Goal: Task Accomplishment & Management: Complete application form

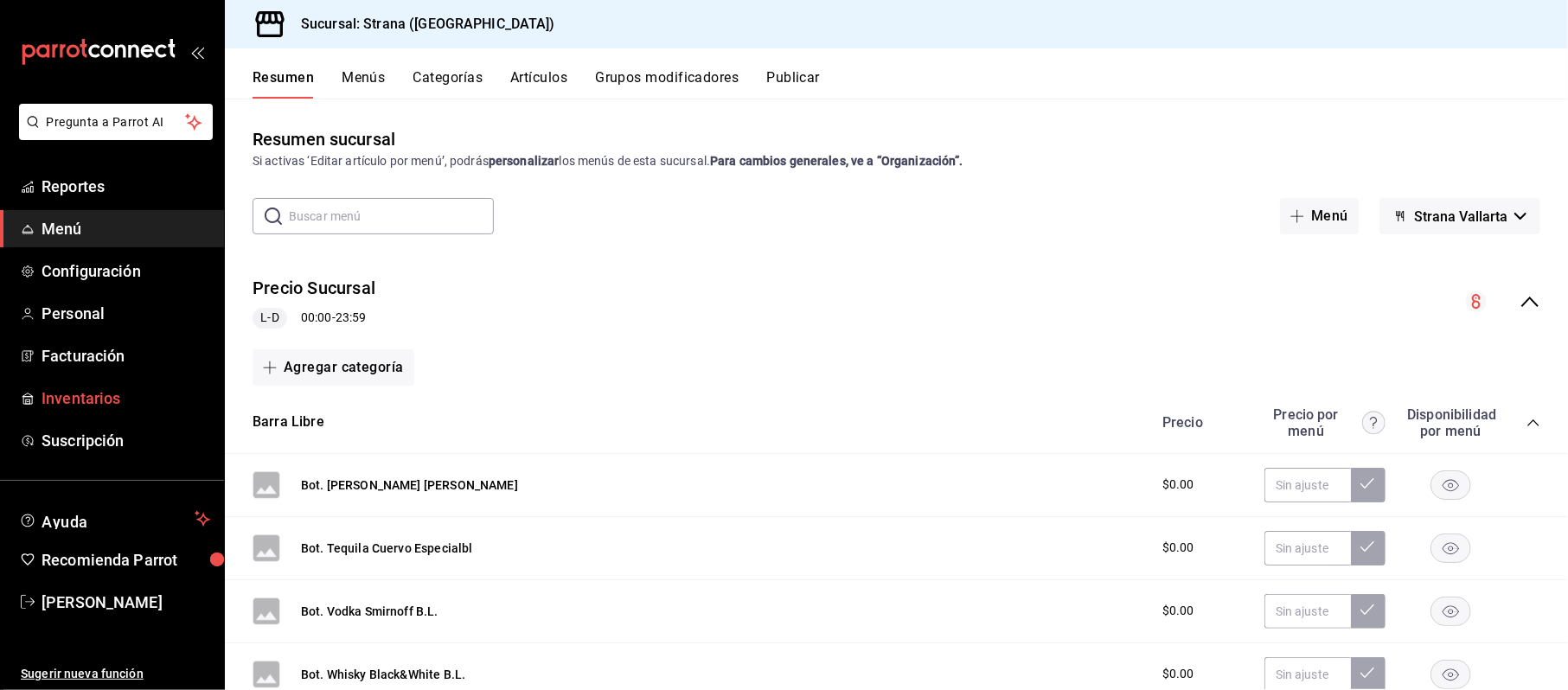
click at [85, 382] on link "Inventarios" at bounding box center [112, 399] width 224 height 37
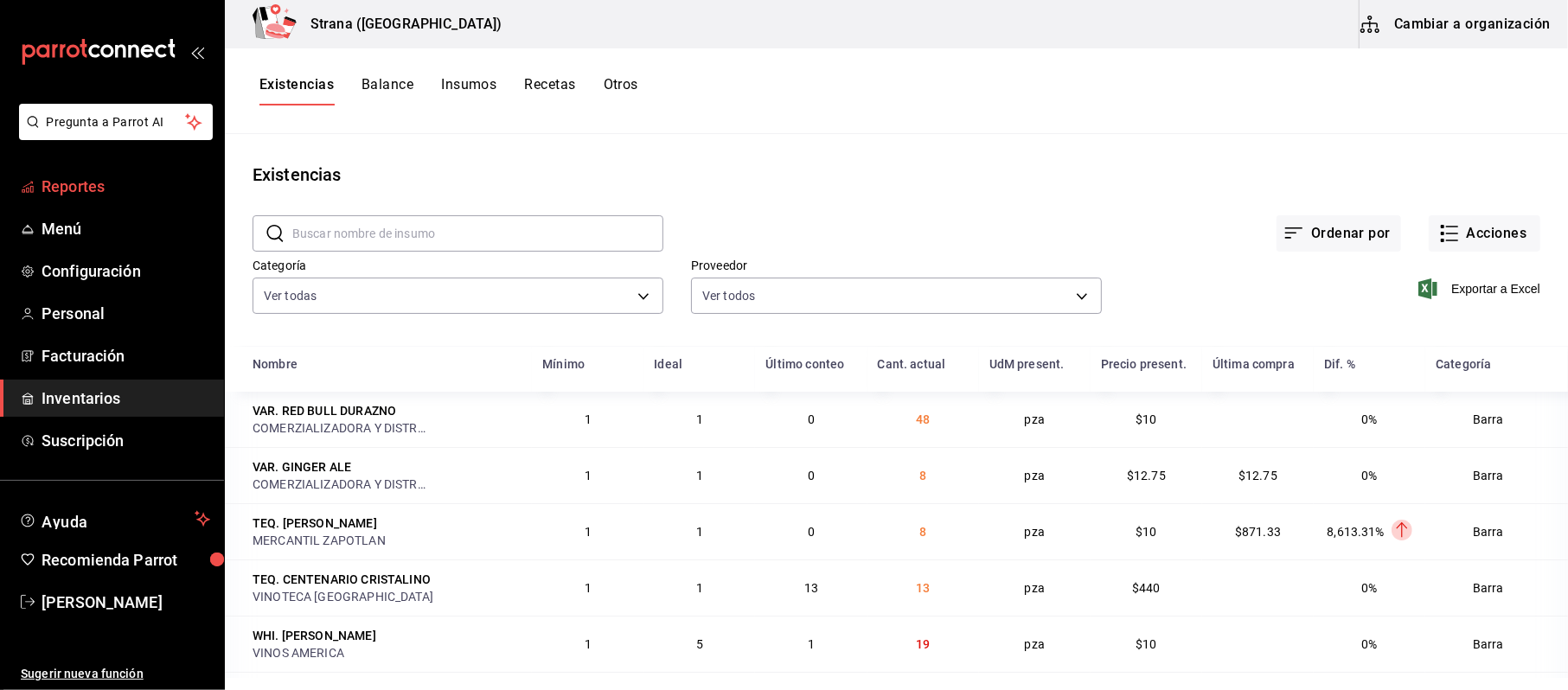
click at [60, 199] on link "Reportes" at bounding box center [112, 186] width 224 height 37
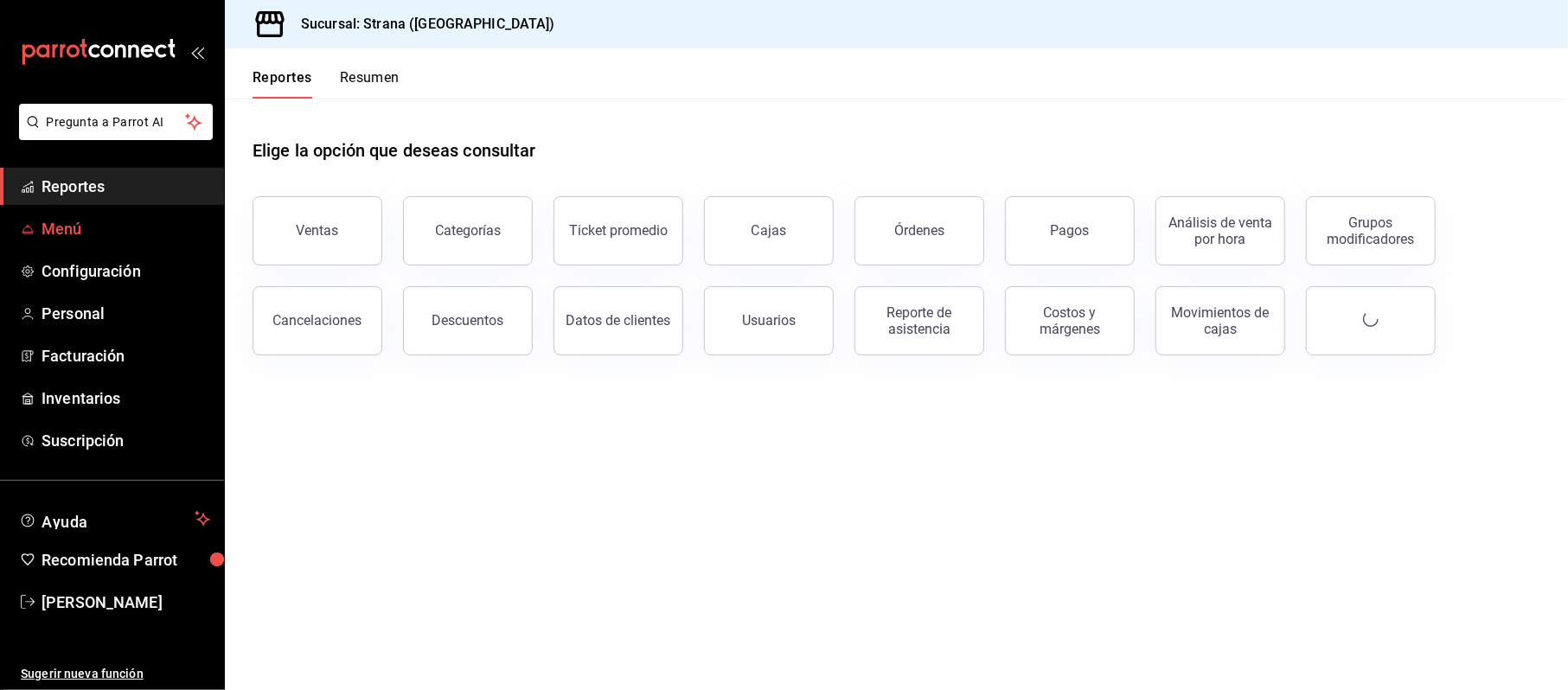
click at [66, 244] on link "Menú" at bounding box center [112, 229] width 224 height 37
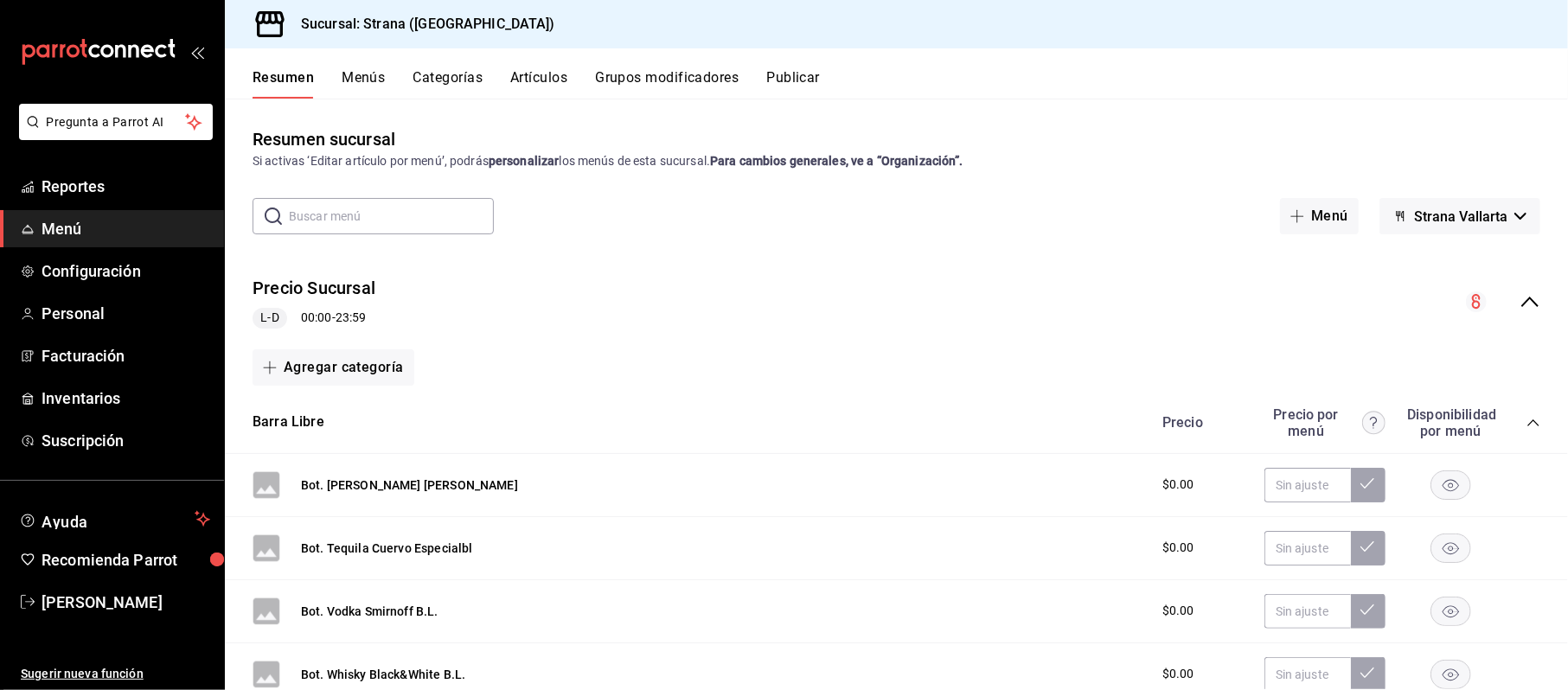
click at [529, 76] on button "Artículos" at bounding box center [539, 84] width 57 height 29
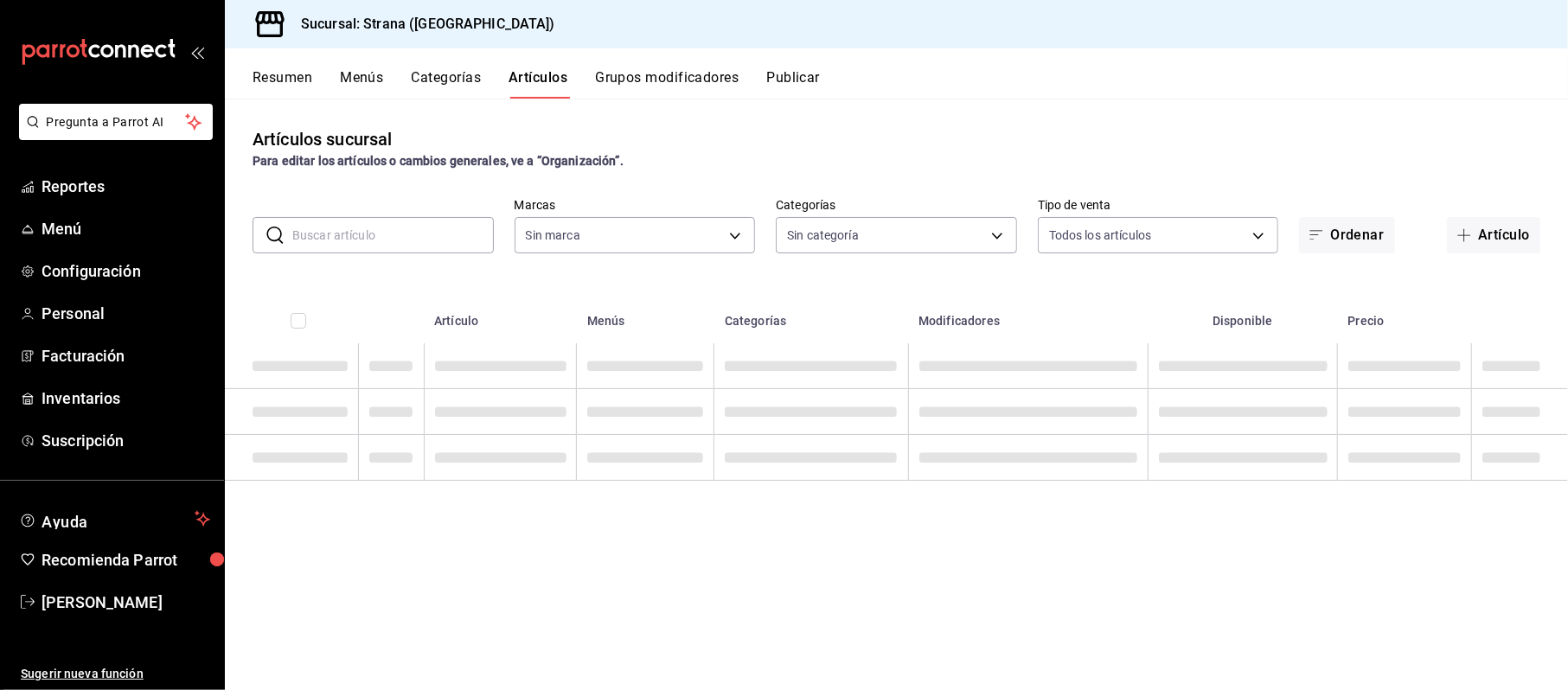
type input "4106bc60-c81d-48da-9404-f1319fbcfb4f,f77b866f-996c-4b01-97e1-e59c7d7a0a4a"
click at [270, 76] on button "Resumen" at bounding box center [282, 84] width 60 height 29
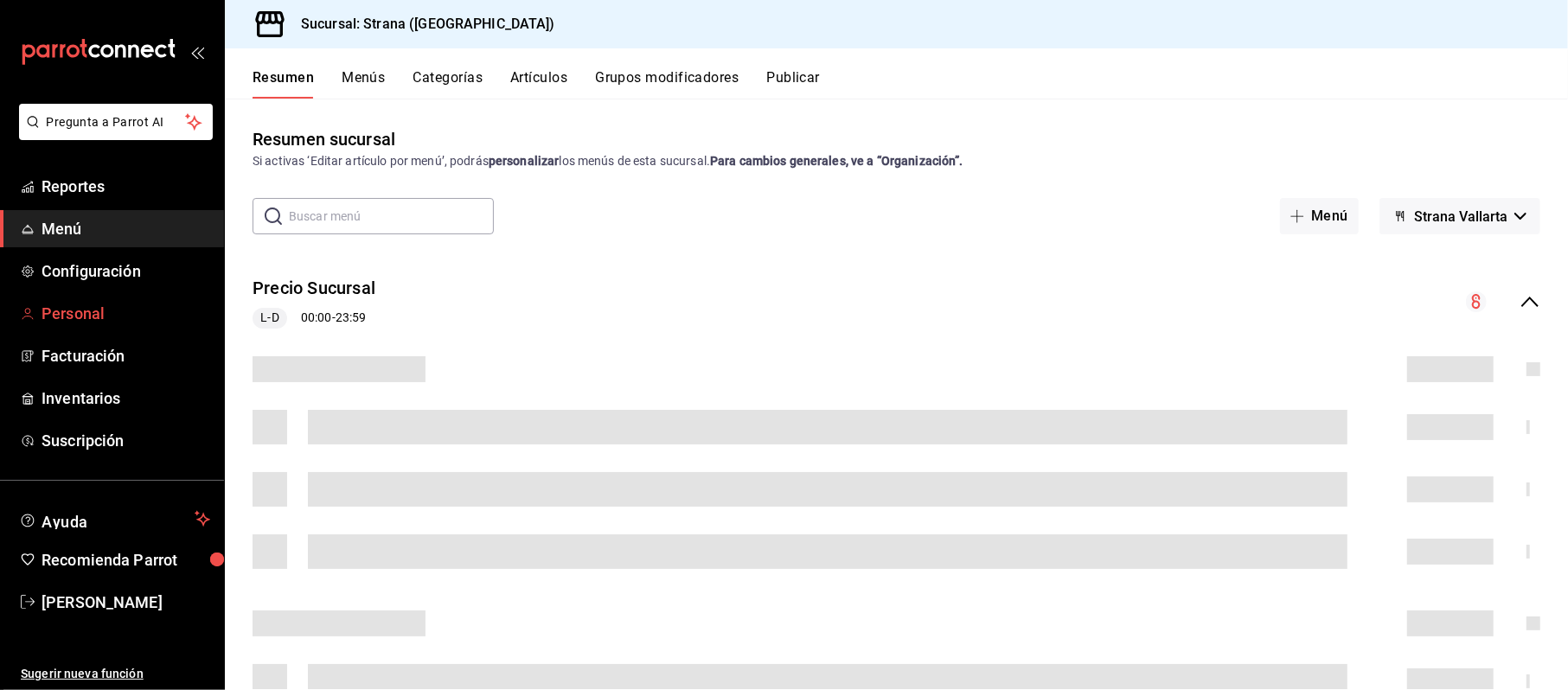
click at [95, 319] on span "Personal" at bounding box center [125, 314] width 169 height 24
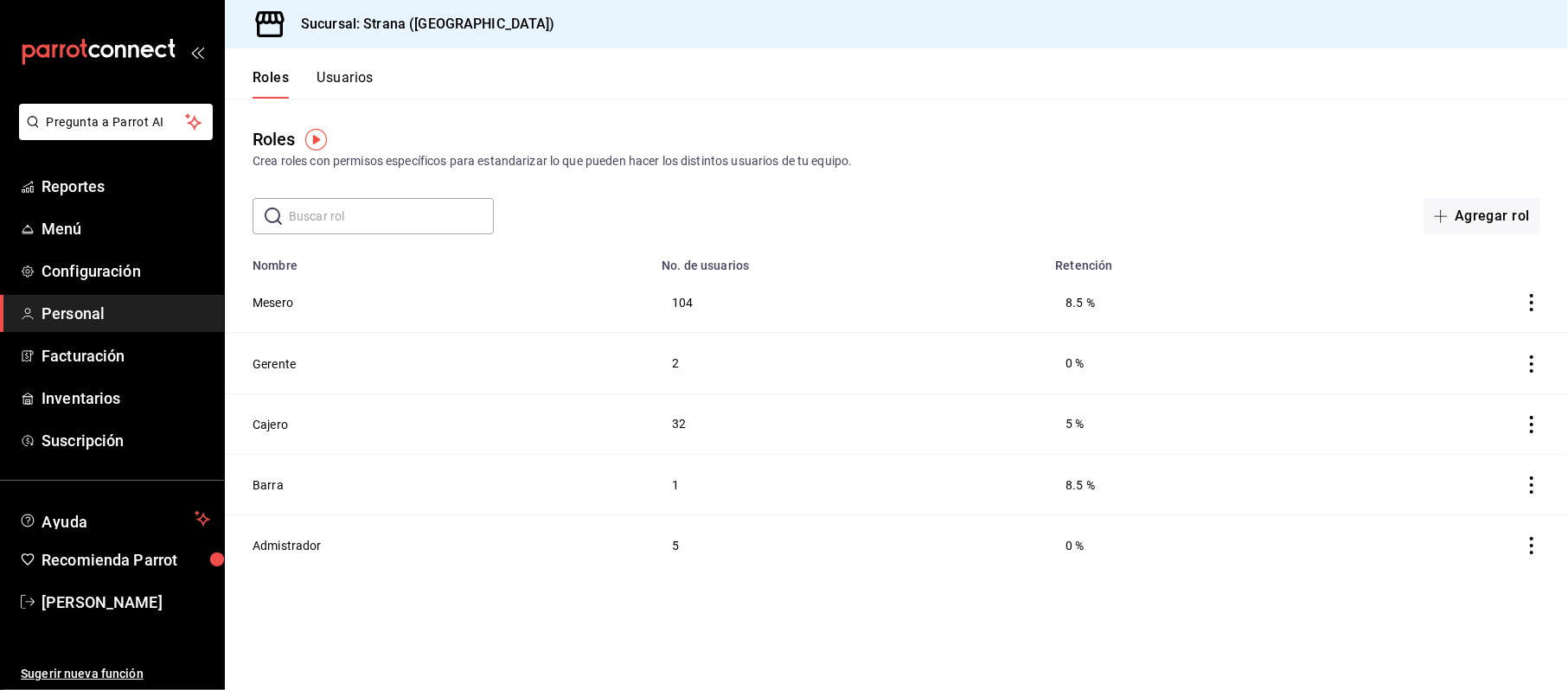
click at [350, 71] on button "Usuarios" at bounding box center [345, 84] width 57 height 29
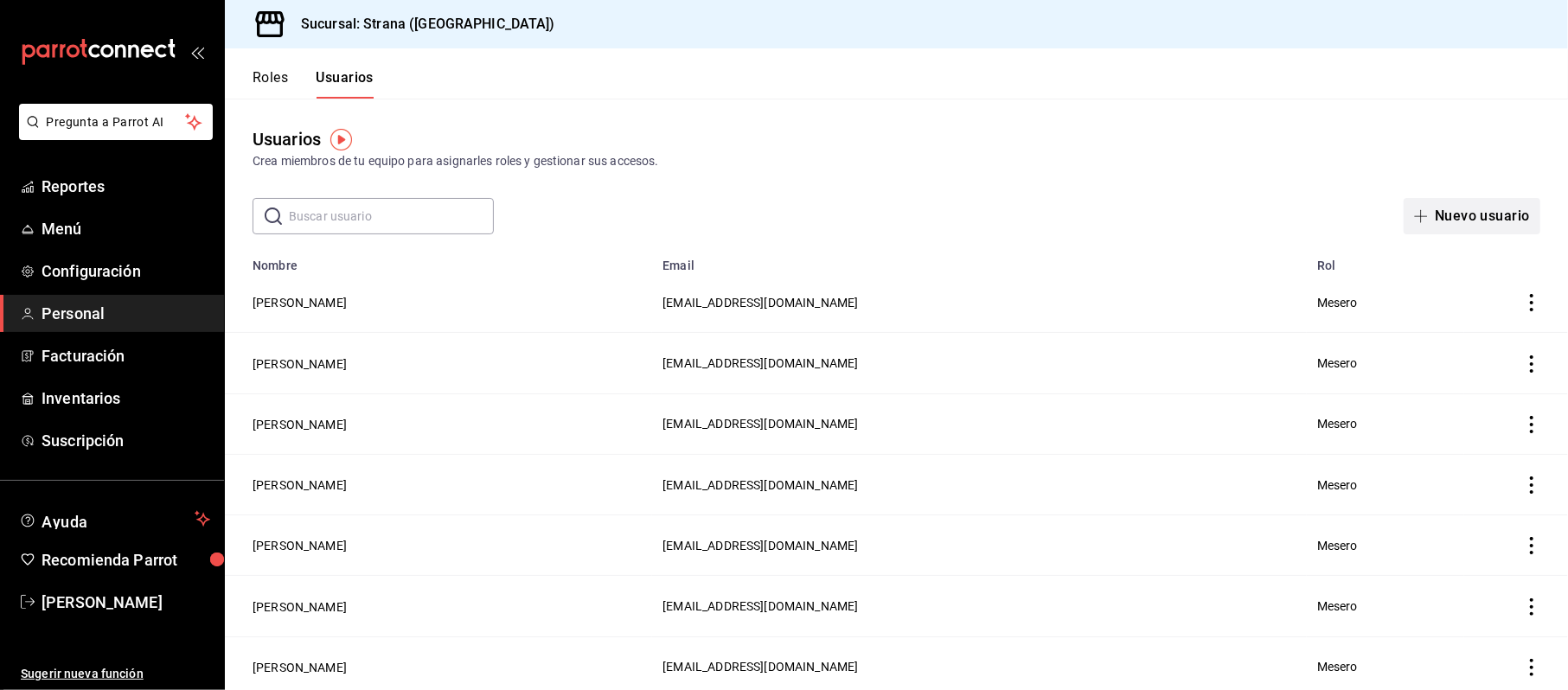
click at [1468, 216] on button "Nuevo usuario" at bounding box center [1472, 216] width 136 height 36
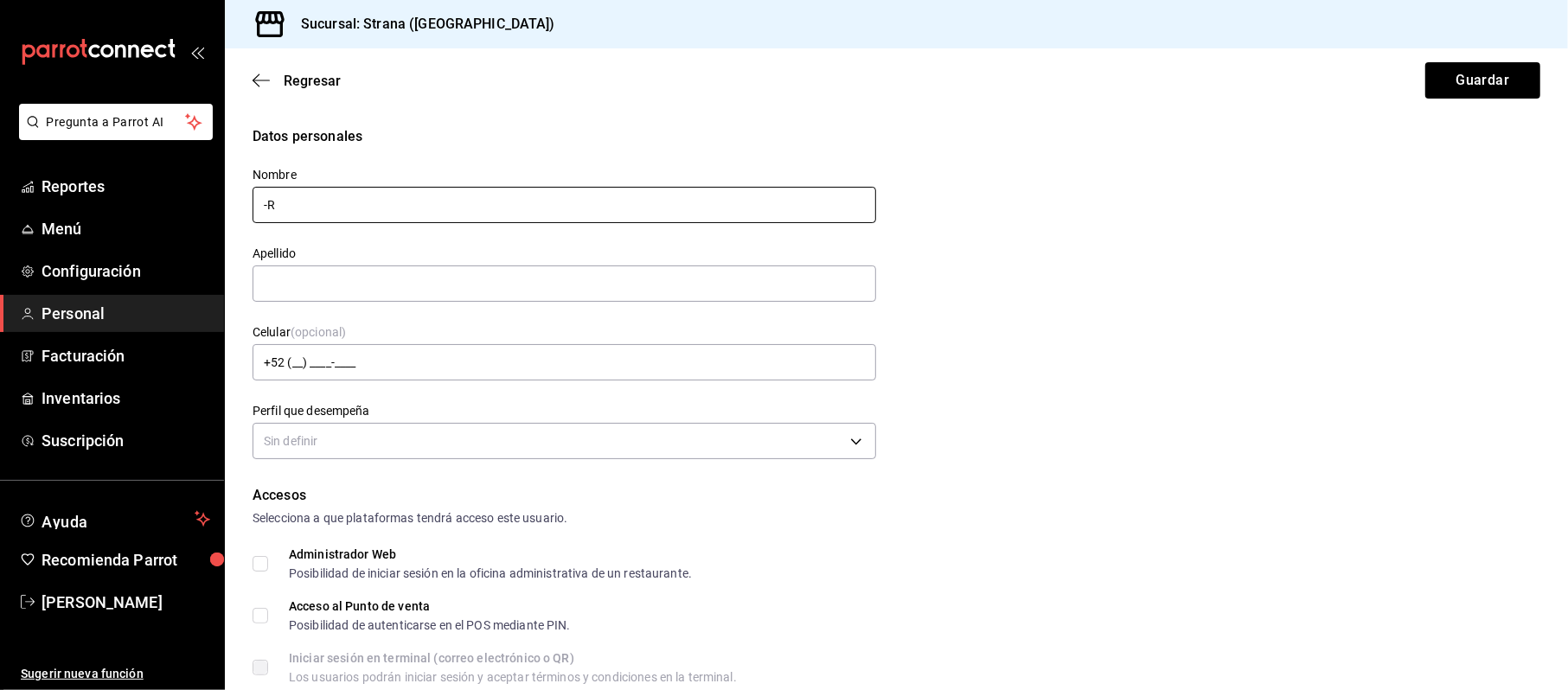
type input "-"
type input "[PERSON_NAME]"
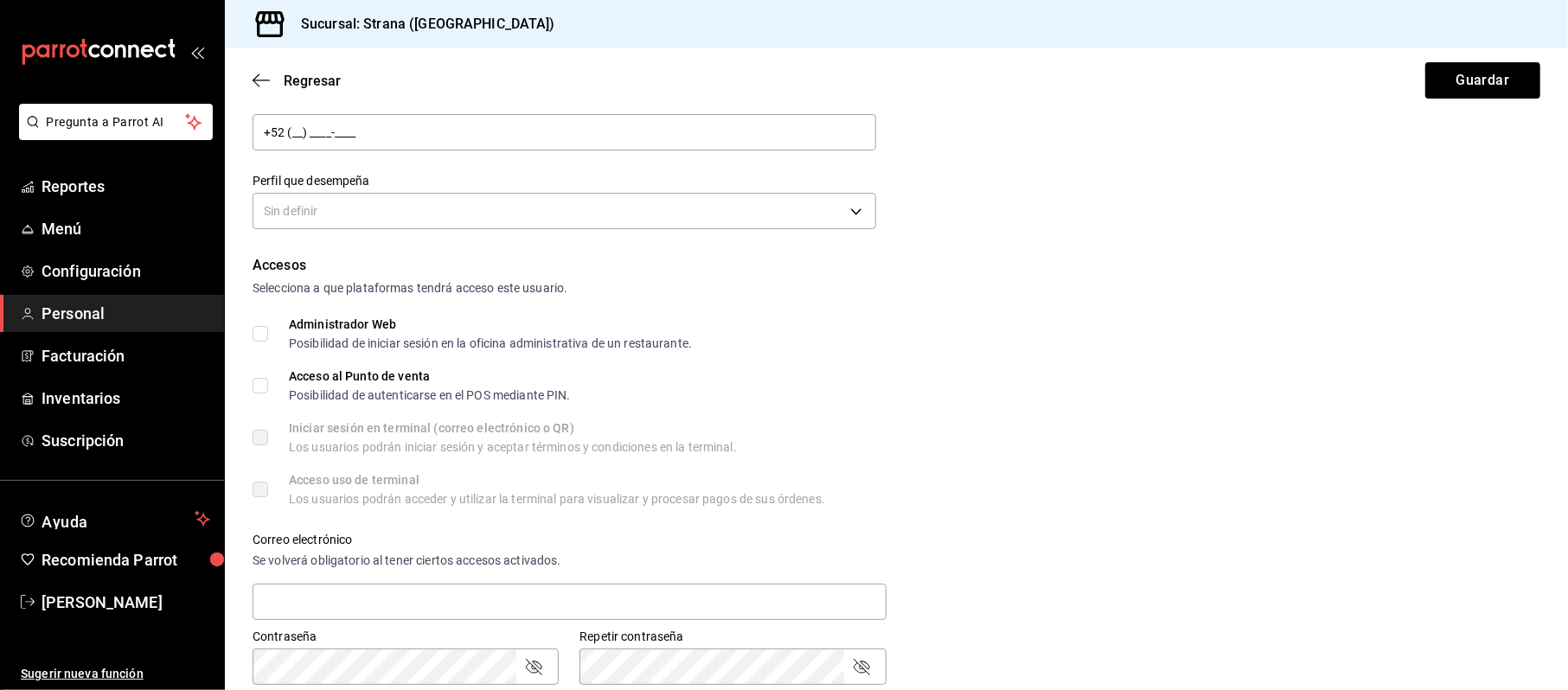
type input "[PERSON_NAME]"
click at [246, 387] on div "Datos personales Nombre Roberto Apellido Estrada Celular (opcional) +52 (__) __…" at bounding box center [897, 484] width 1344 height 1177
click at [258, 387] on input "Acceso al Punto de venta Posibilidad de autenticarse en el POS mediante PIN." at bounding box center [261, 386] width 16 height 16
checkbox input "true"
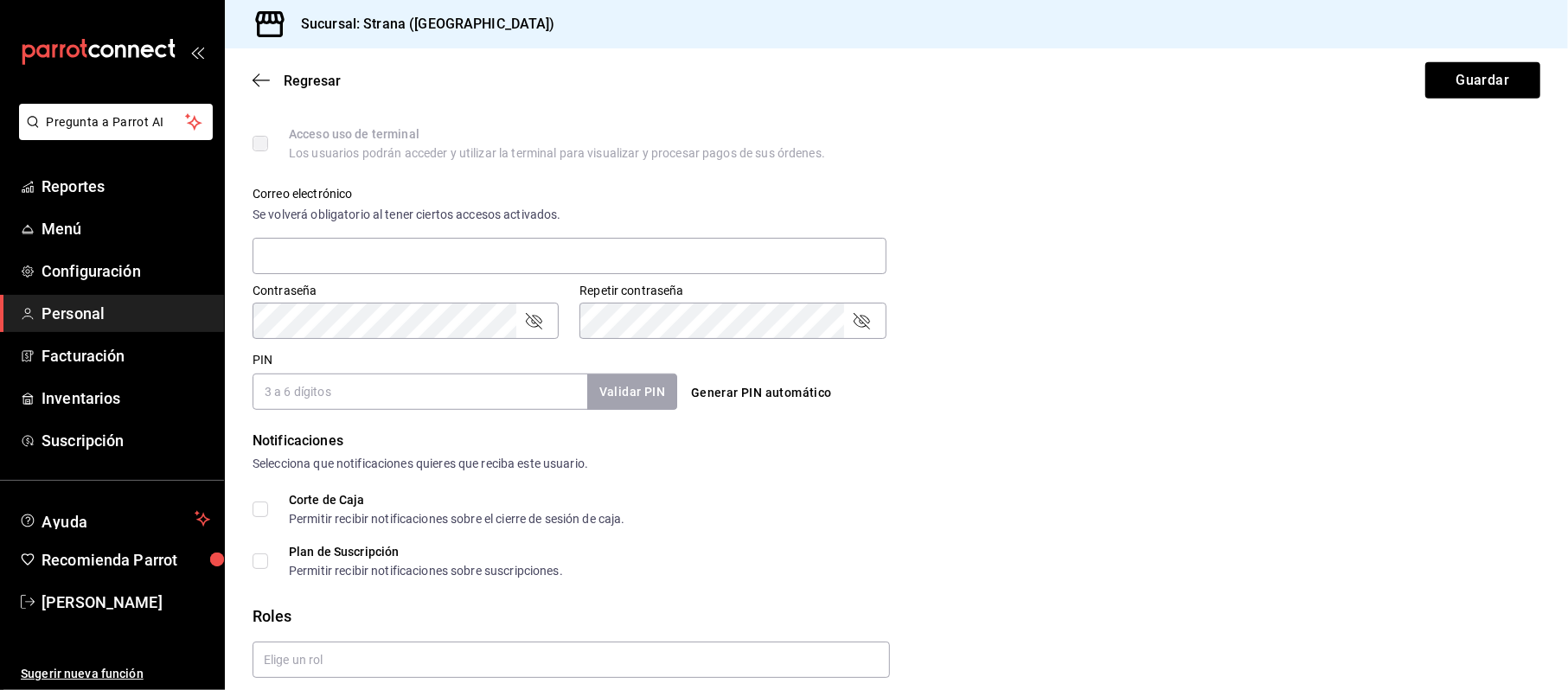
click at [335, 419] on form "Datos personales Nombre Roberto Apellido Estrada Celular (opcional) +52 (__) __…" at bounding box center [897, 138] width 1288 height 1177
click at [335, 381] on input "PIN" at bounding box center [420, 391] width 335 height 36
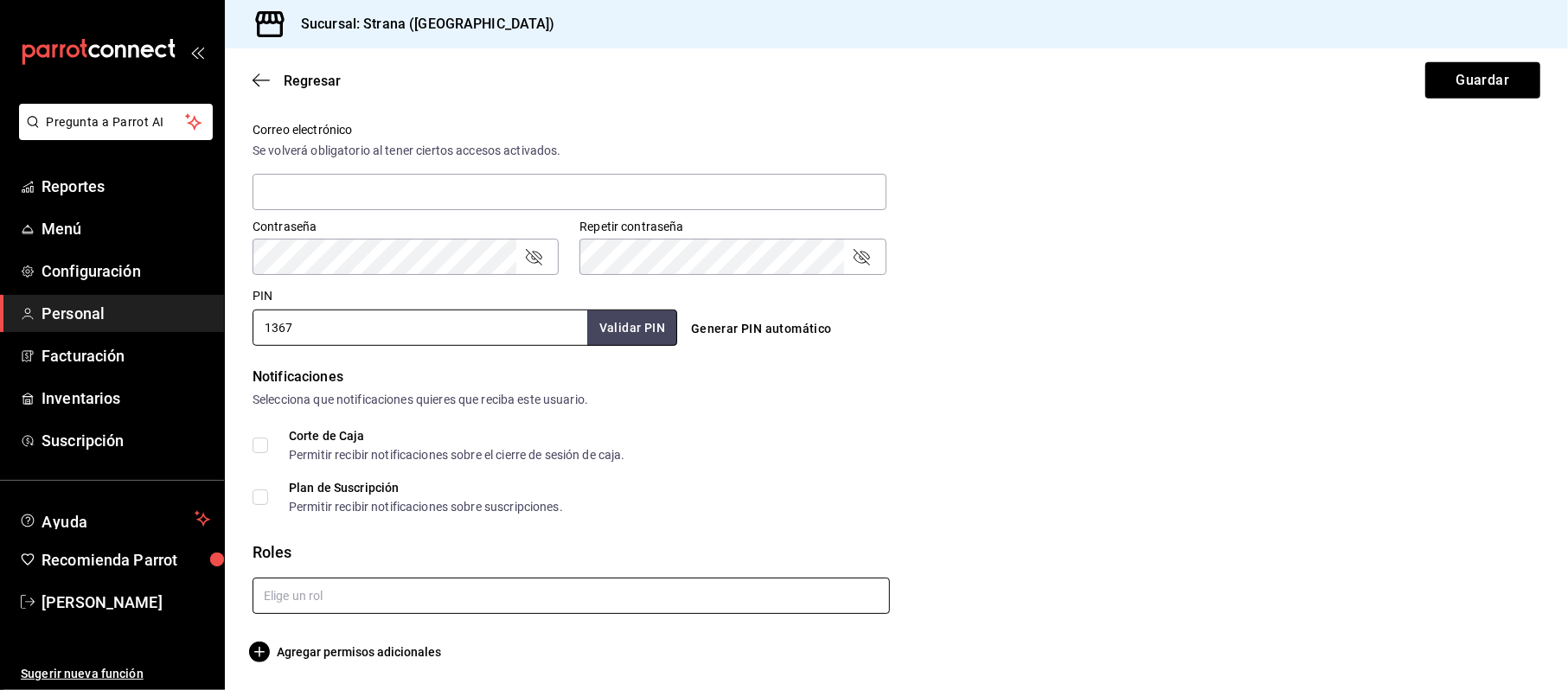
type input "1367"
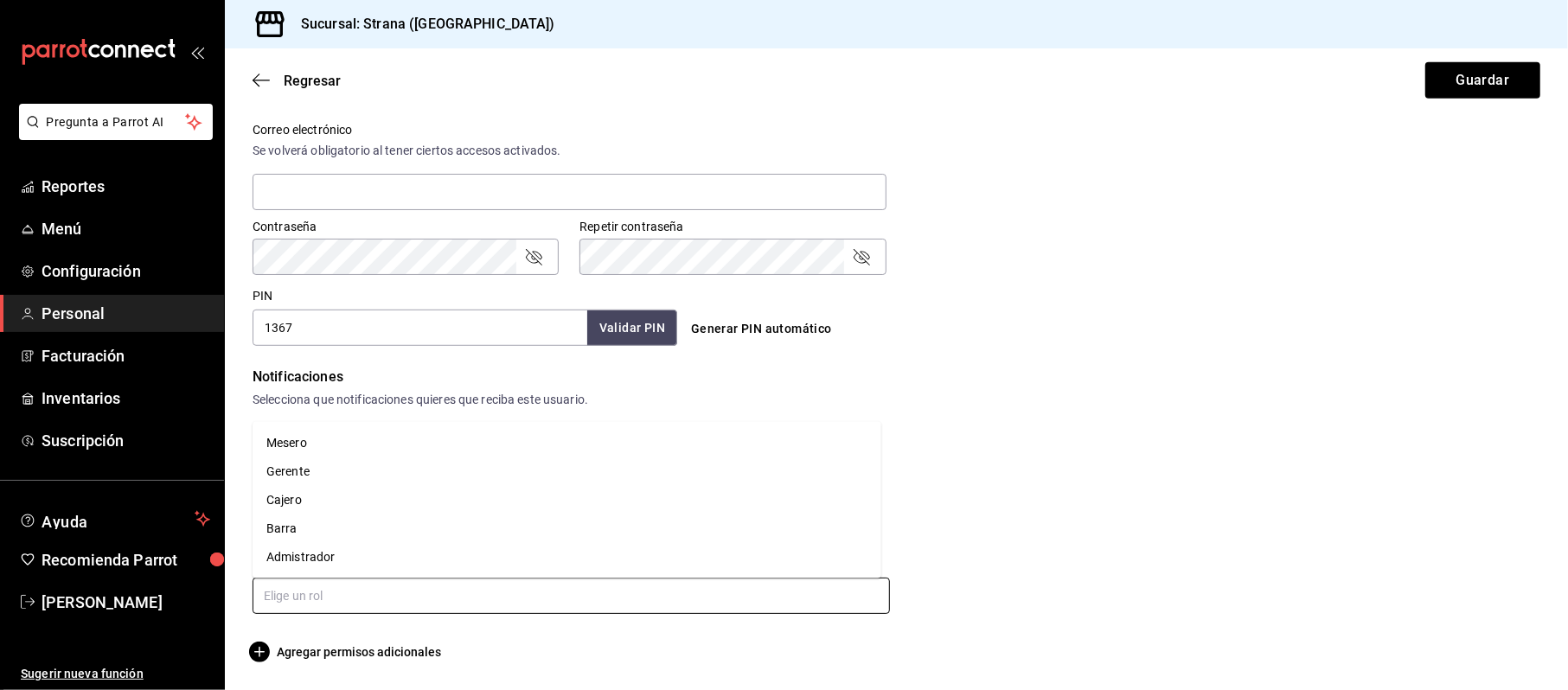
click at [277, 600] on input "text" at bounding box center [571, 596] width 638 height 36
click at [317, 438] on li "Mesero" at bounding box center [567, 443] width 629 height 28
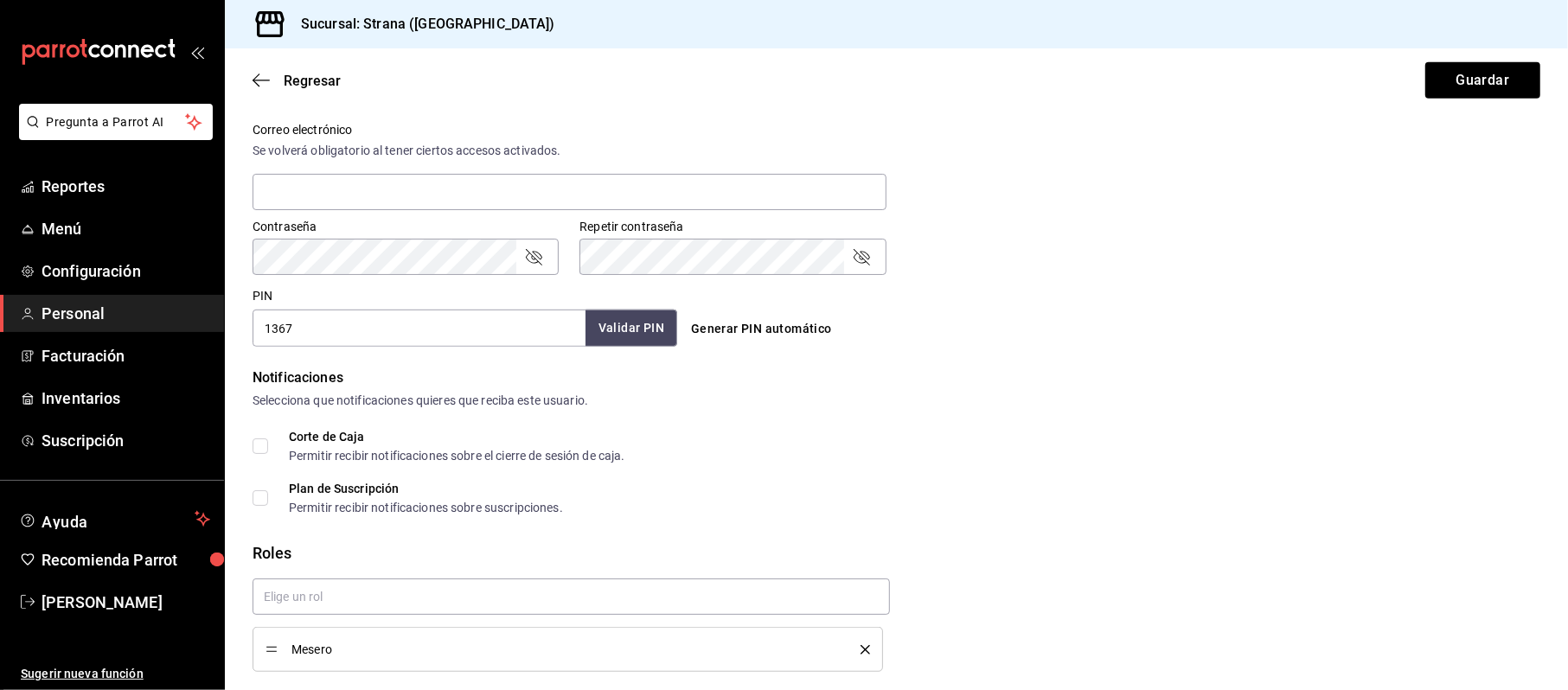
click at [653, 329] on button "Validar PIN" at bounding box center [632, 328] width 92 height 37
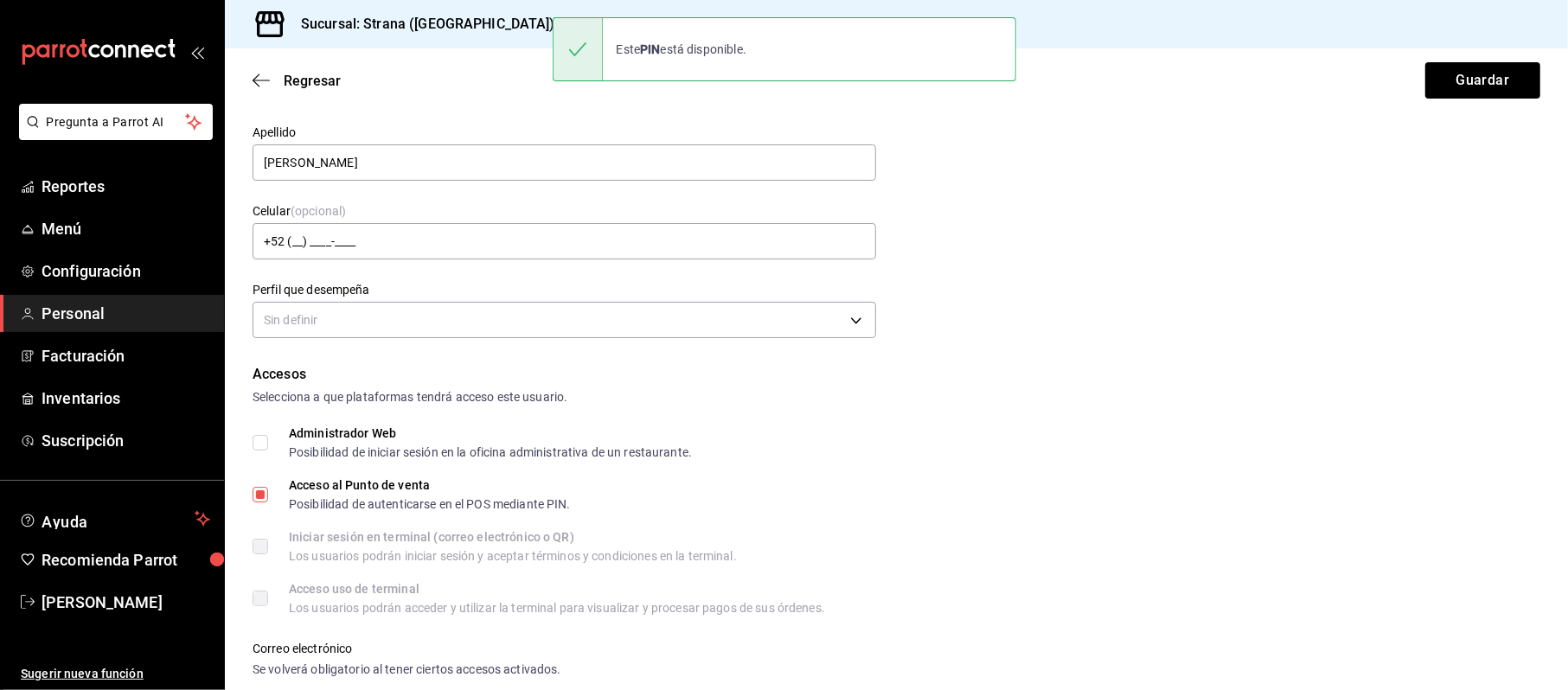
scroll to position [5, 0]
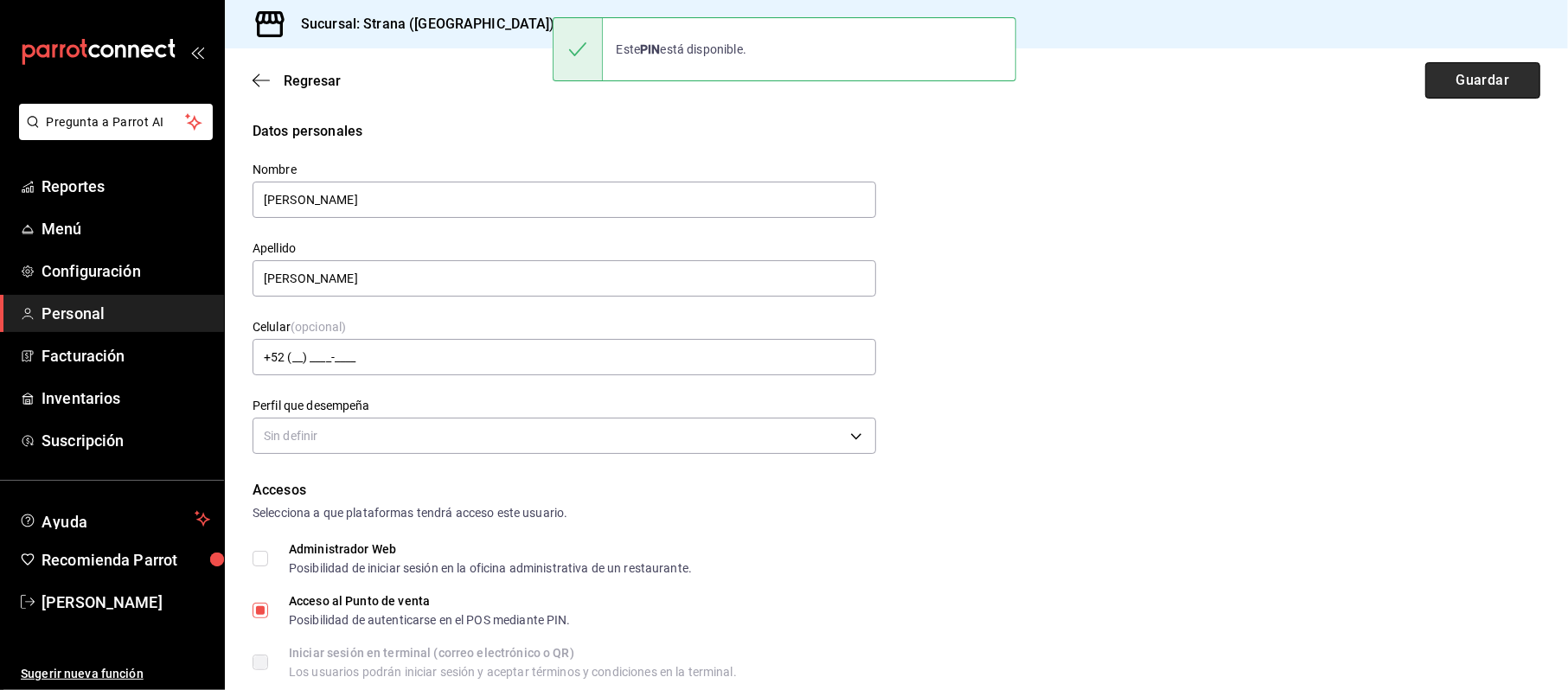
click at [1460, 84] on button "Guardar" at bounding box center [1483, 80] width 115 height 36
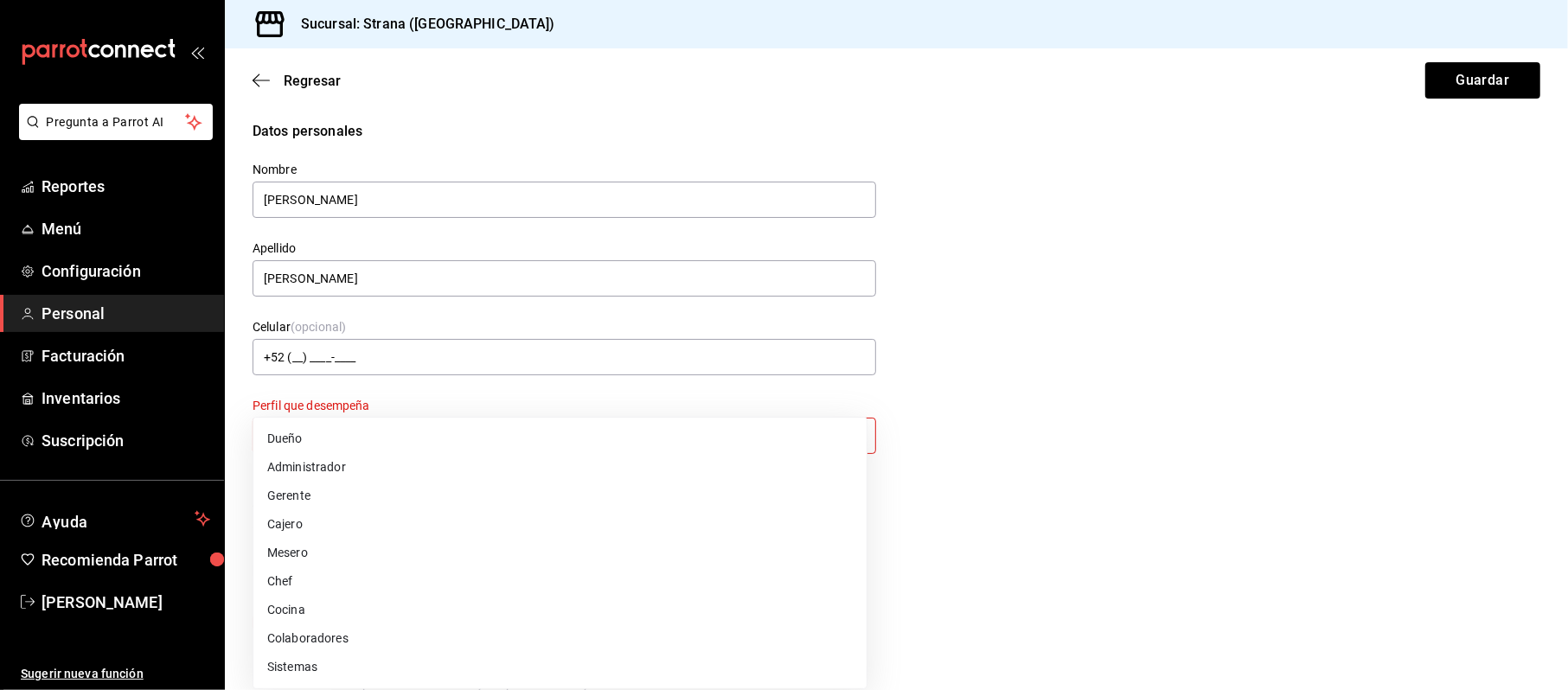
click at [343, 434] on body "Pregunta a Parrot AI Reportes Menú Configuración Personal Facturación Inventari…" at bounding box center [784, 345] width 1568 height 690
click at [289, 551] on li "Mesero" at bounding box center [561, 553] width 613 height 28
type input "WAITER"
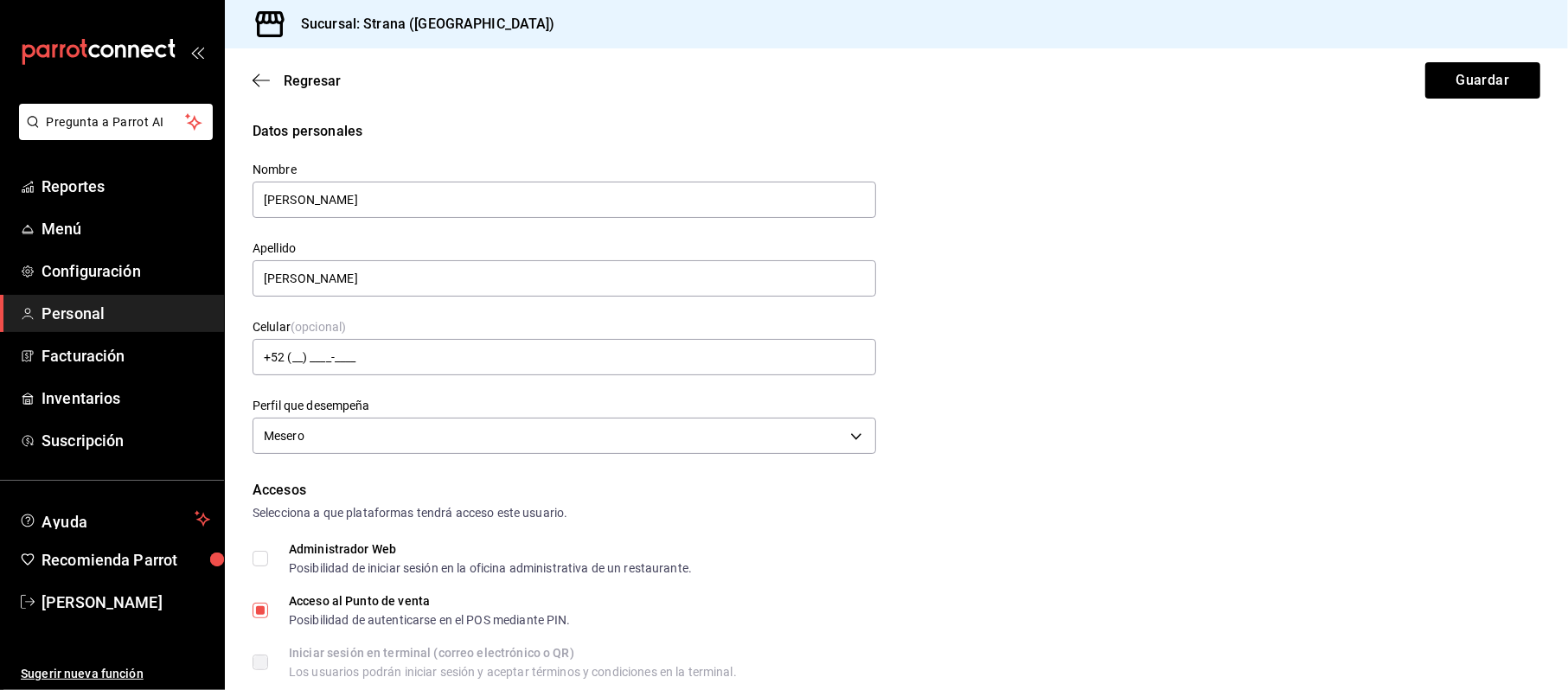
click at [1496, 109] on div "Regresar Guardar" at bounding box center [897, 79] width 1344 height 64
click at [1476, 84] on button "Guardar" at bounding box center [1483, 80] width 115 height 36
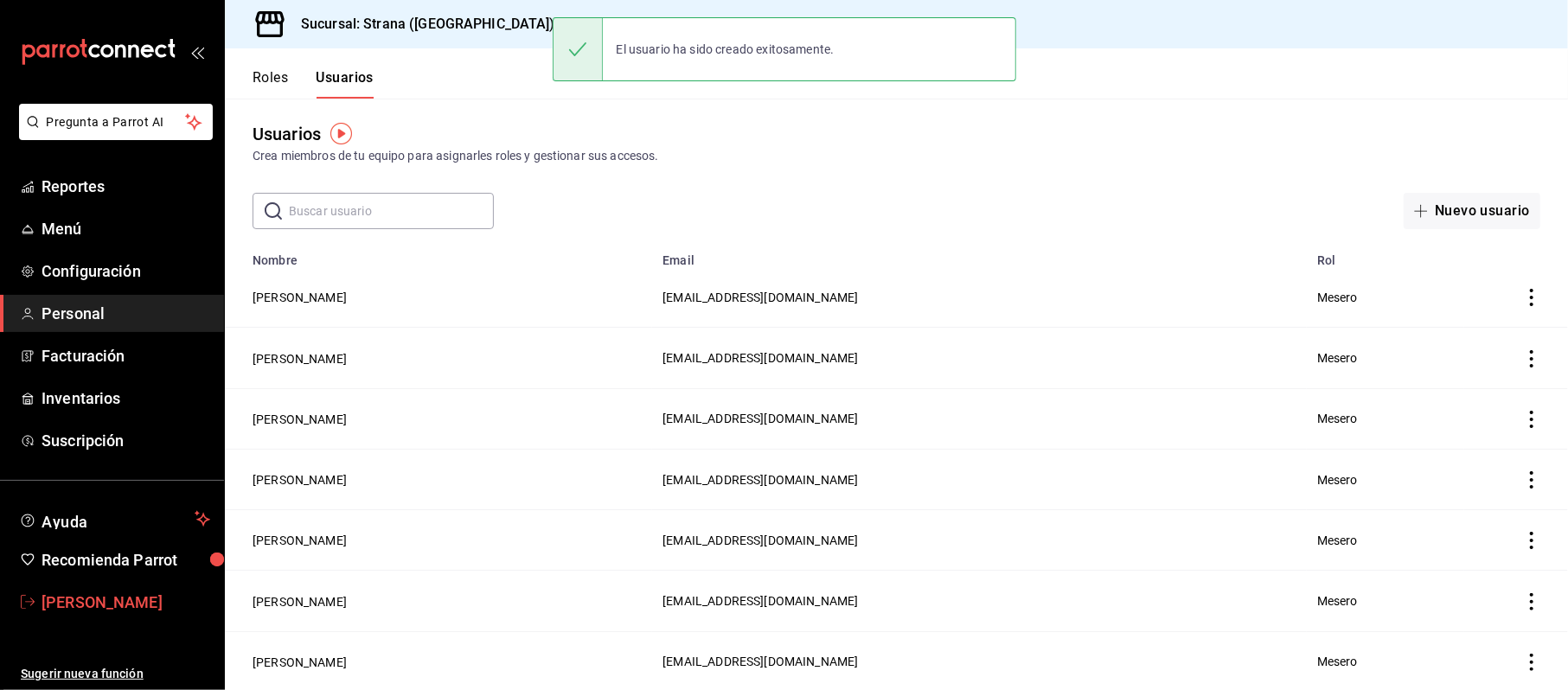
click at [128, 593] on span "Cinthia Sarahi" at bounding box center [125, 603] width 169 height 24
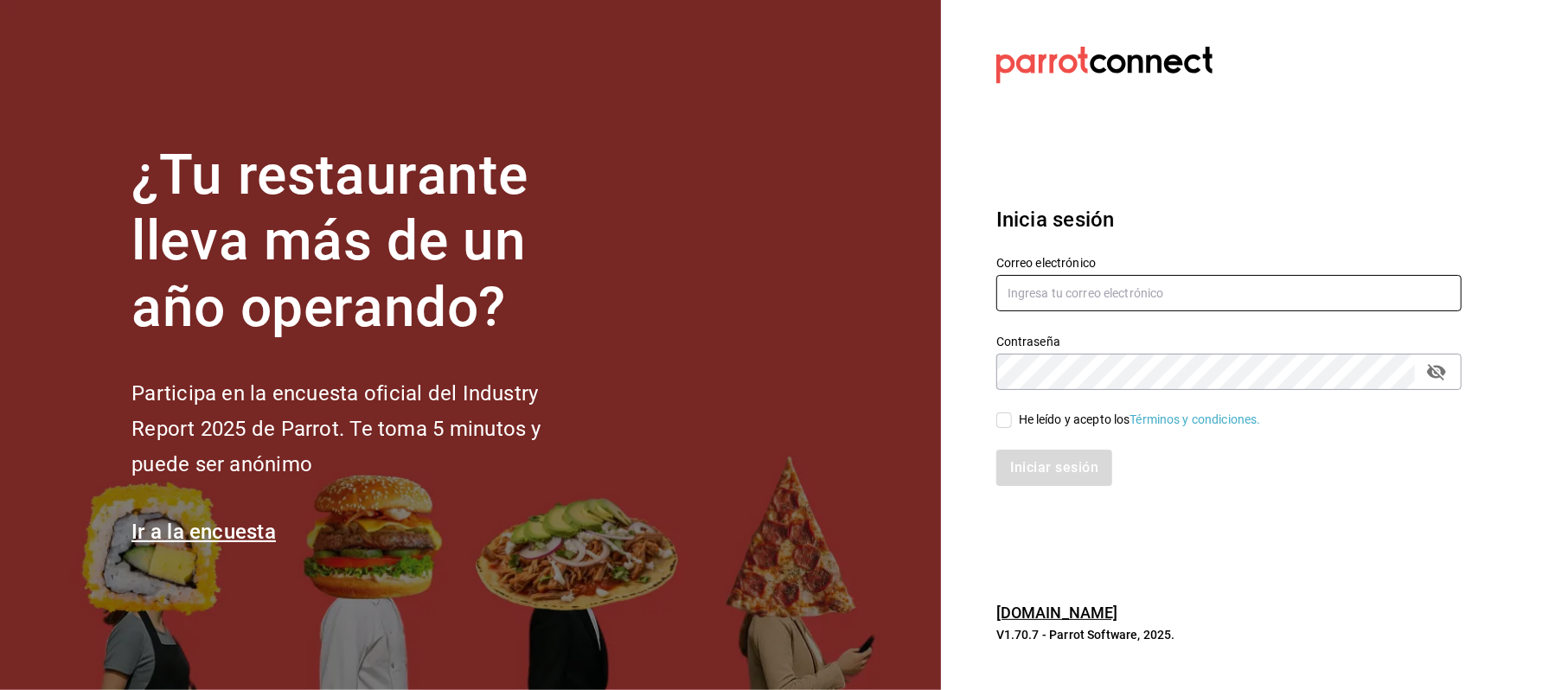
click at [1012, 305] on input "text" at bounding box center [1229, 293] width 466 height 36
type input "cinthiasgs30@gmail.com"
click at [1056, 407] on div "He leído y acepto los Términos y condiciones." at bounding box center [1219, 410] width 486 height 40
click at [1058, 416] on div "He leído y acepto los Términos y condiciones." at bounding box center [1140, 419] width 242 height 19
click at [1012, 416] on input "He leído y acepto los Términos y condiciones." at bounding box center [1004, 420] width 16 height 16
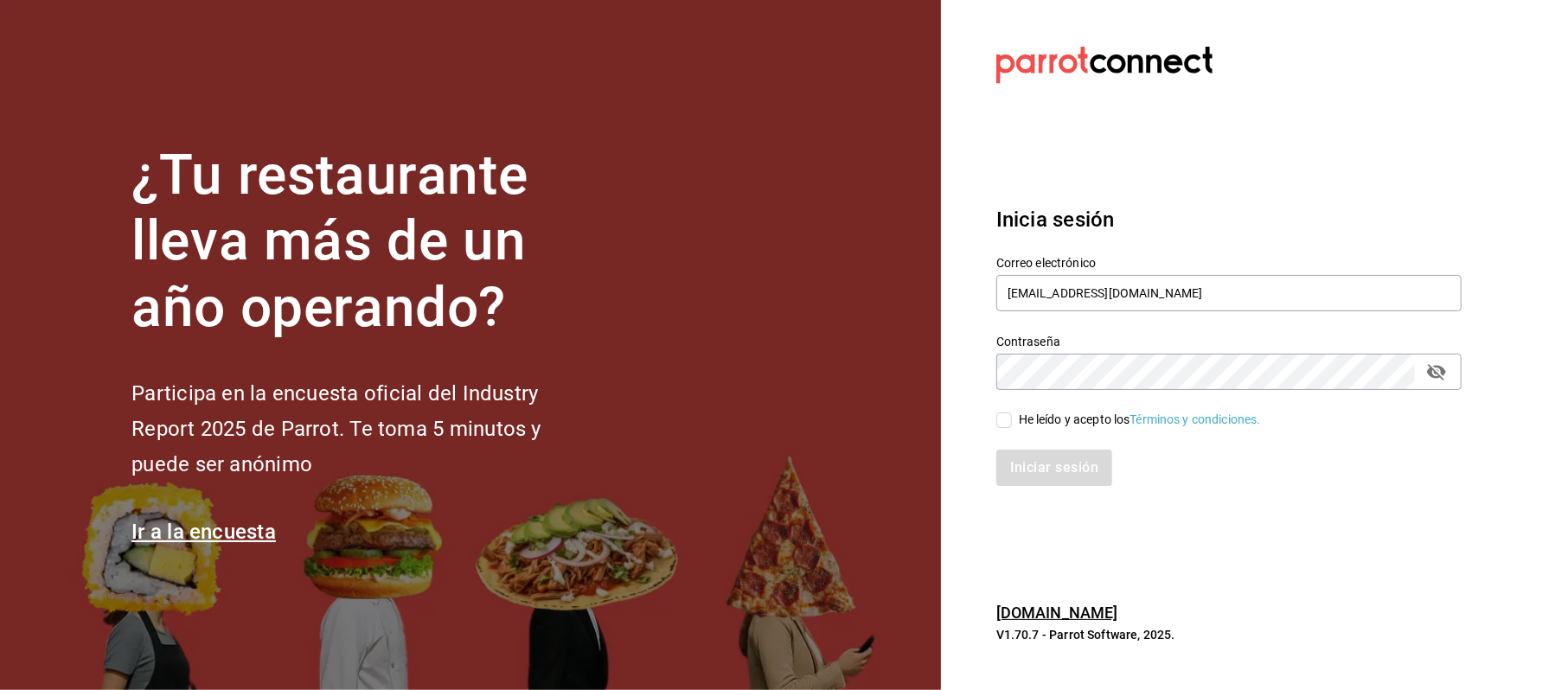
checkbox input "true"
click at [1063, 448] on div "Iniciar sesión" at bounding box center [1219, 458] width 486 height 57
click at [1063, 458] on button "Iniciar sesión" at bounding box center [1055, 468] width 118 height 36
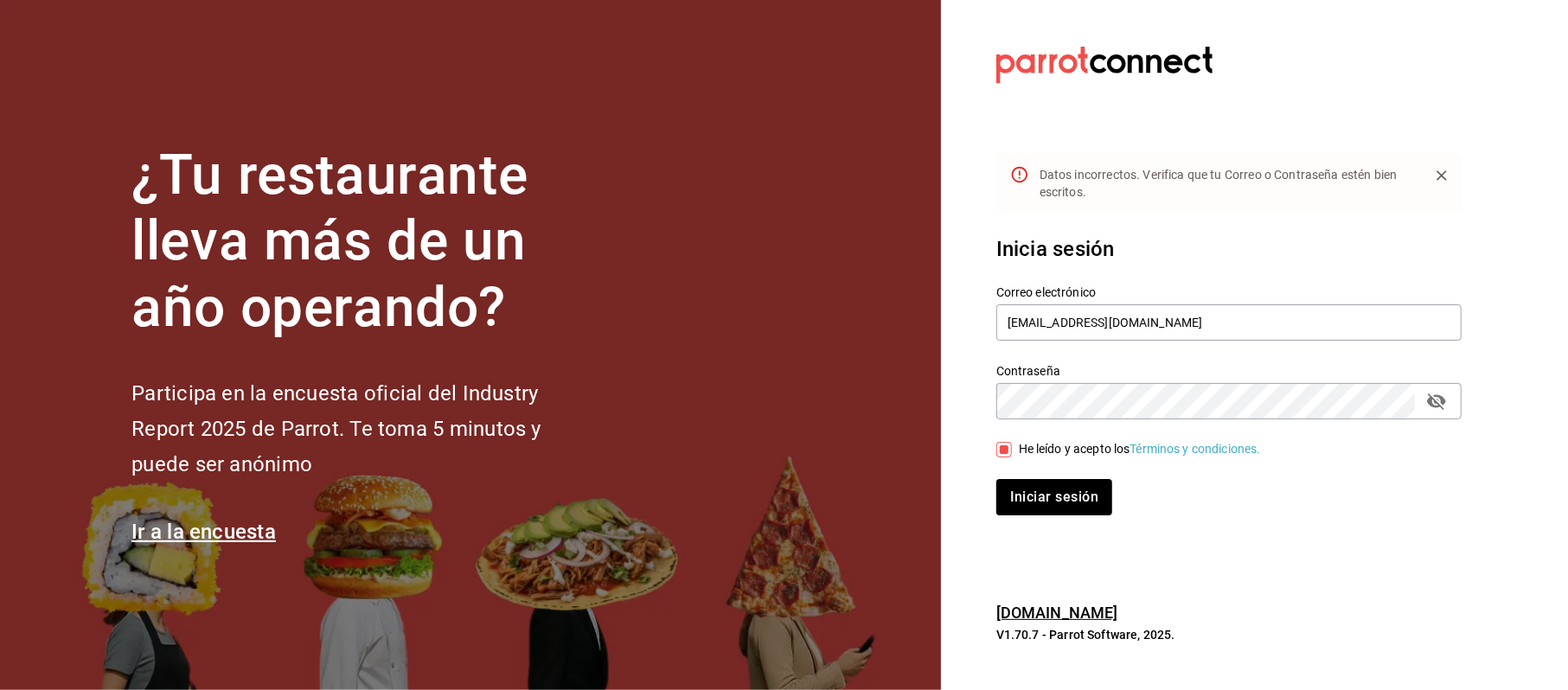
click at [1447, 398] on button "passwordField" at bounding box center [1437, 402] width 29 height 29
click at [1022, 475] on div "Iniciar sesión" at bounding box center [1219, 487] width 486 height 57
click at [1037, 502] on button "Iniciar sesión" at bounding box center [1055, 497] width 118 height 36
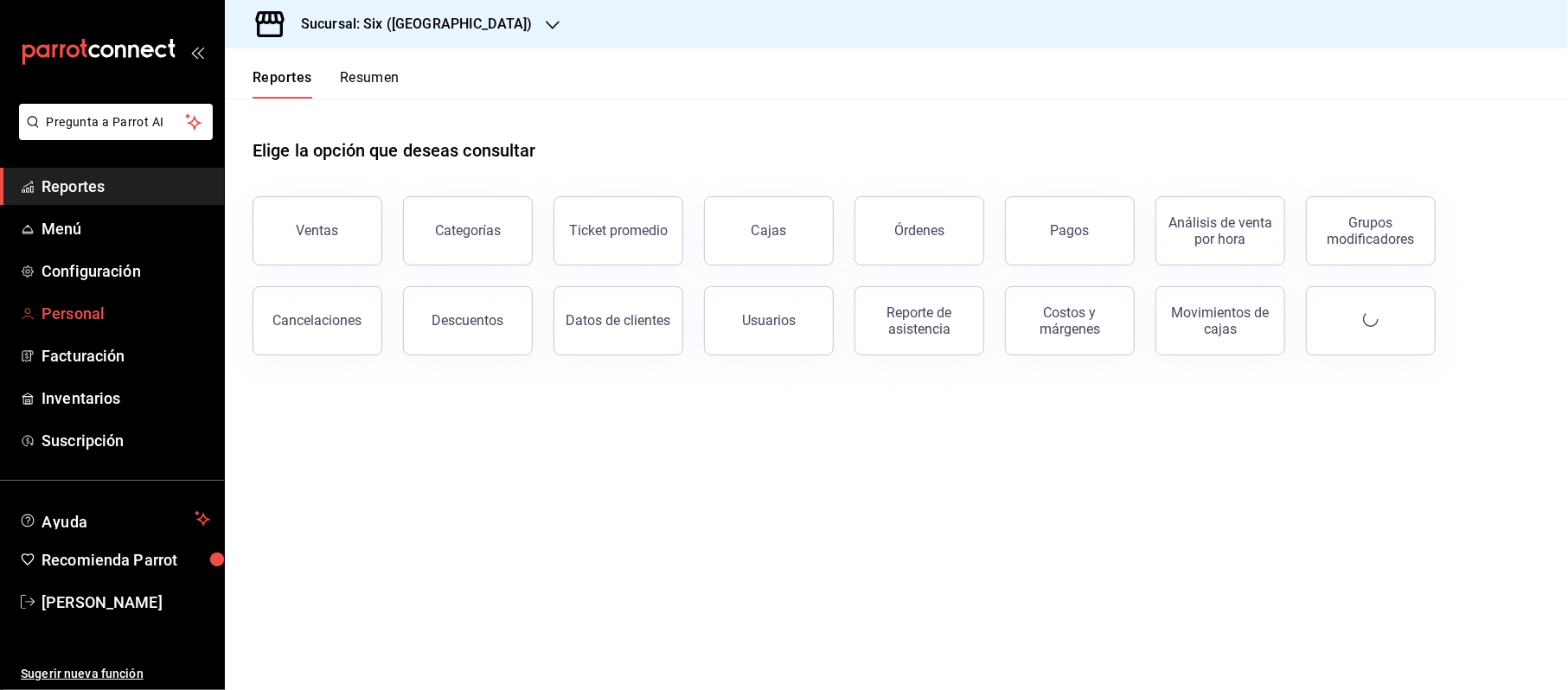
click at [70, 295] on link "Personal" at bounding box center [112, 314] width 224 height 37
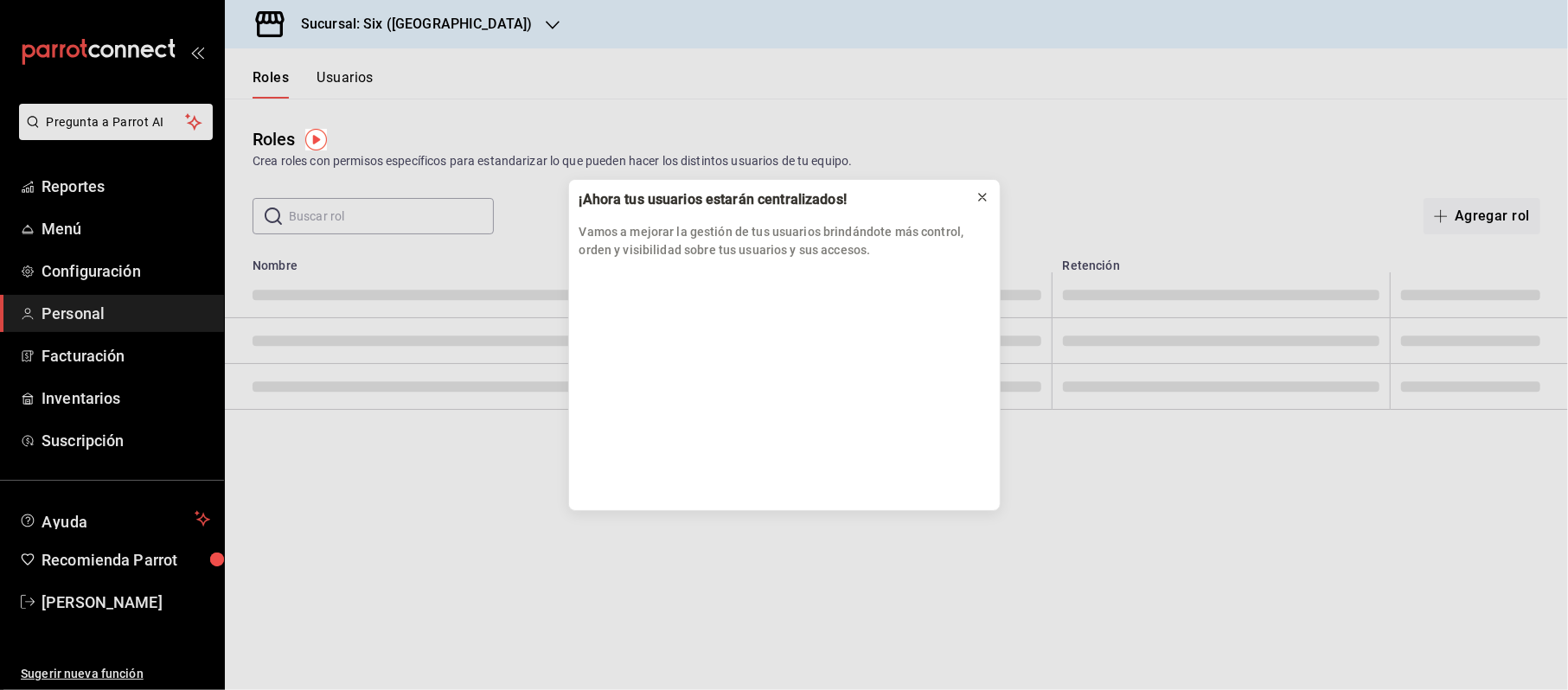
drag, startPoint x: 960, startPoint y: 197, endPoint x: 970, endPoint y: 197, distance: 10.0
click at [962, 197] on div "¡Ahora tus usuarios estarán centralizados! Vamos a mejorar la gestión de tus us…" at bounding box center [785, 225] width 431 height 90
click at [977, 197] on icon at bounding box center [983, 197] width 14 height 14
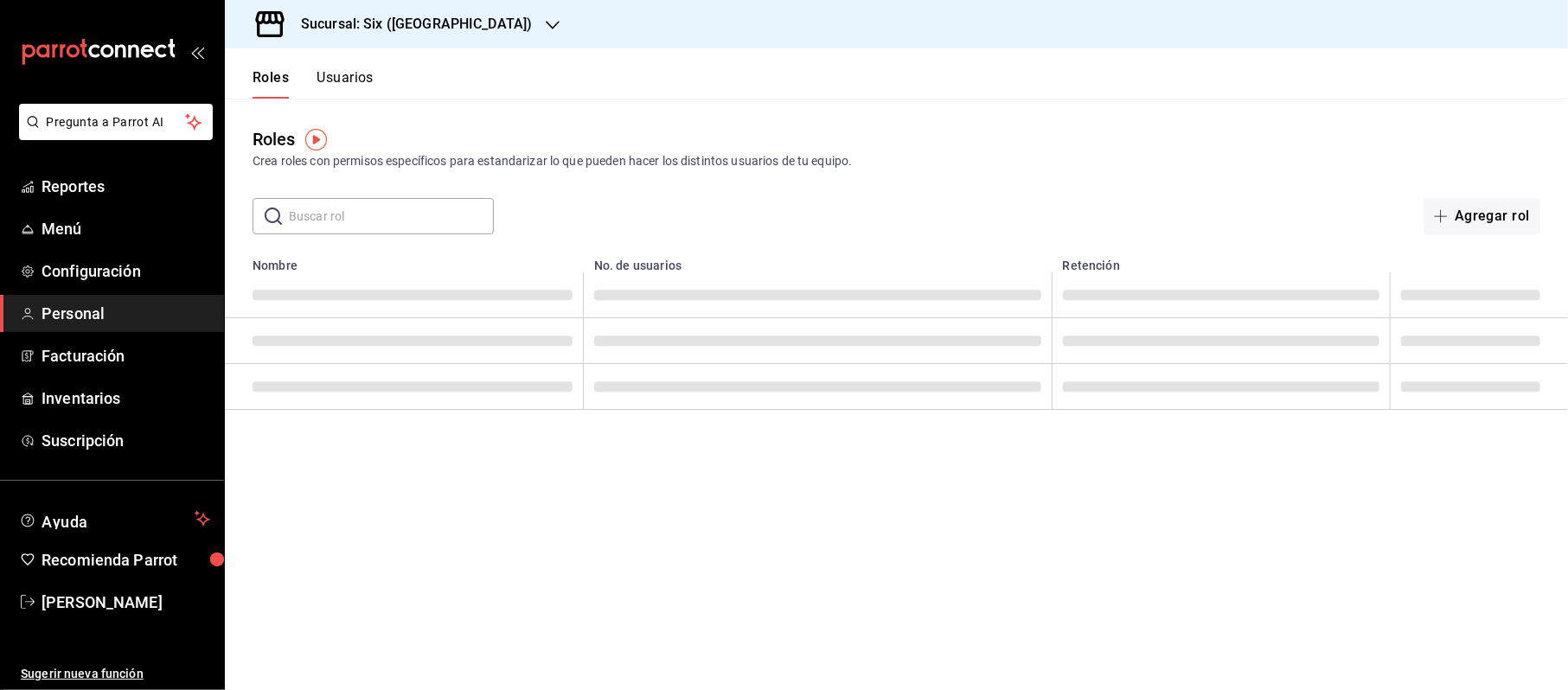
click at [334, 73] on button "Usuarios" at bounding box center [345, 84] width 57 height 29
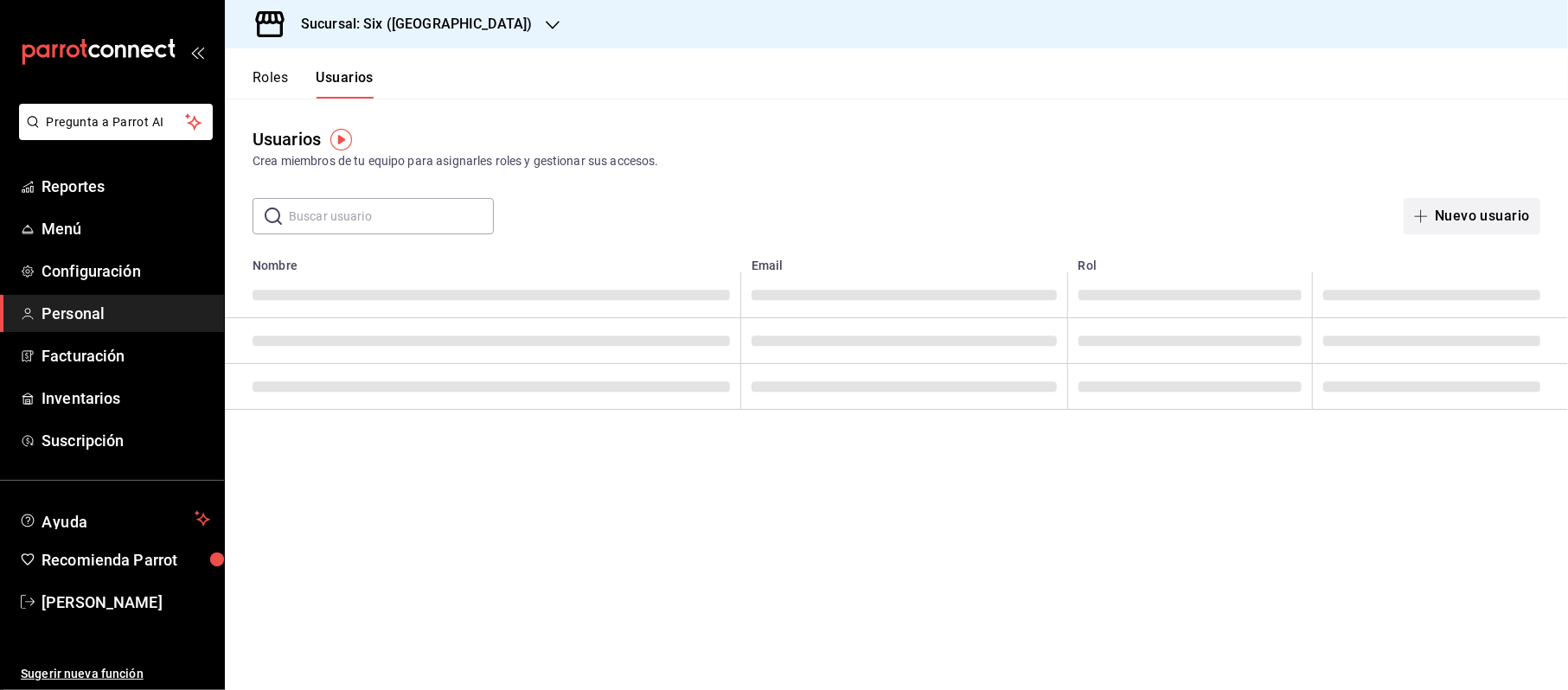
click at [1468, 204] on button "Nuevo usuario" at bounding box center [1472, 216] width 136 height 36
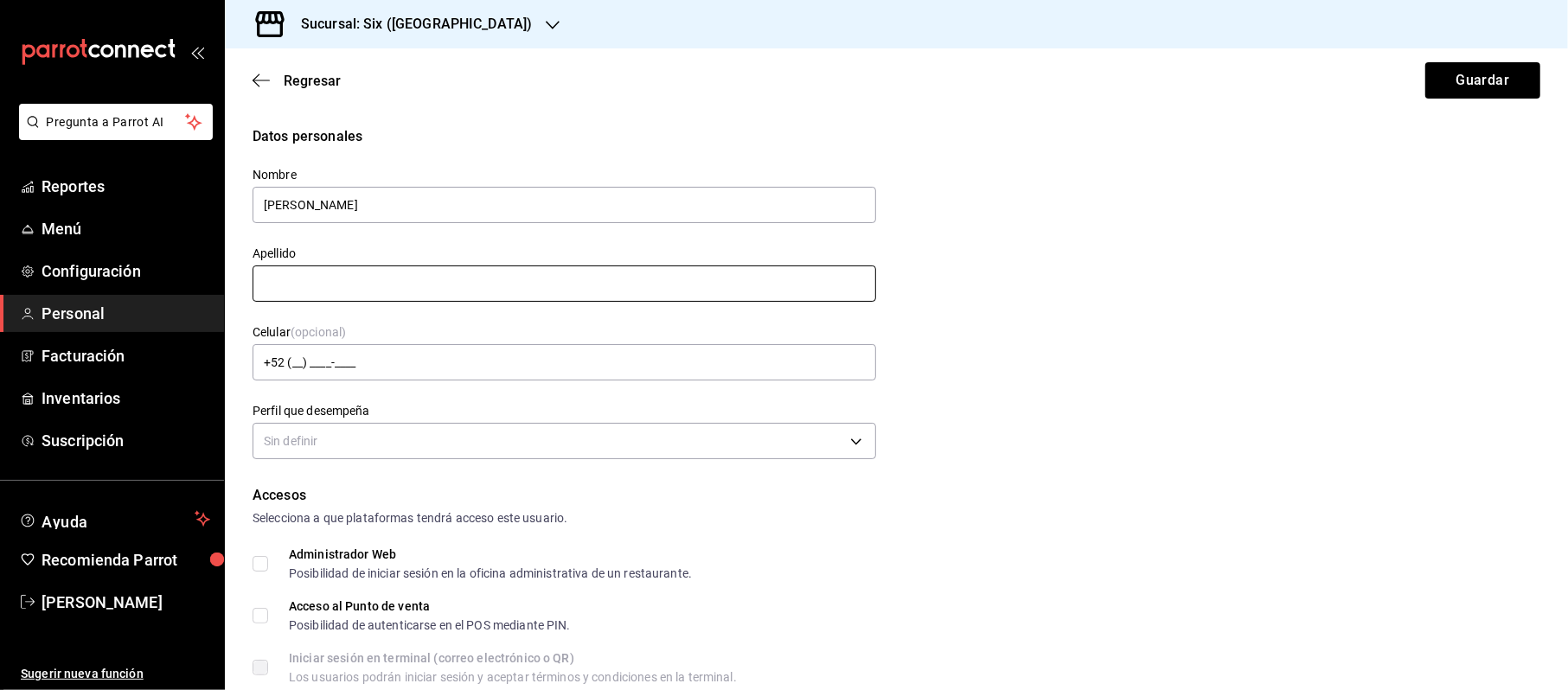
type input "[PERSON_NAME]"
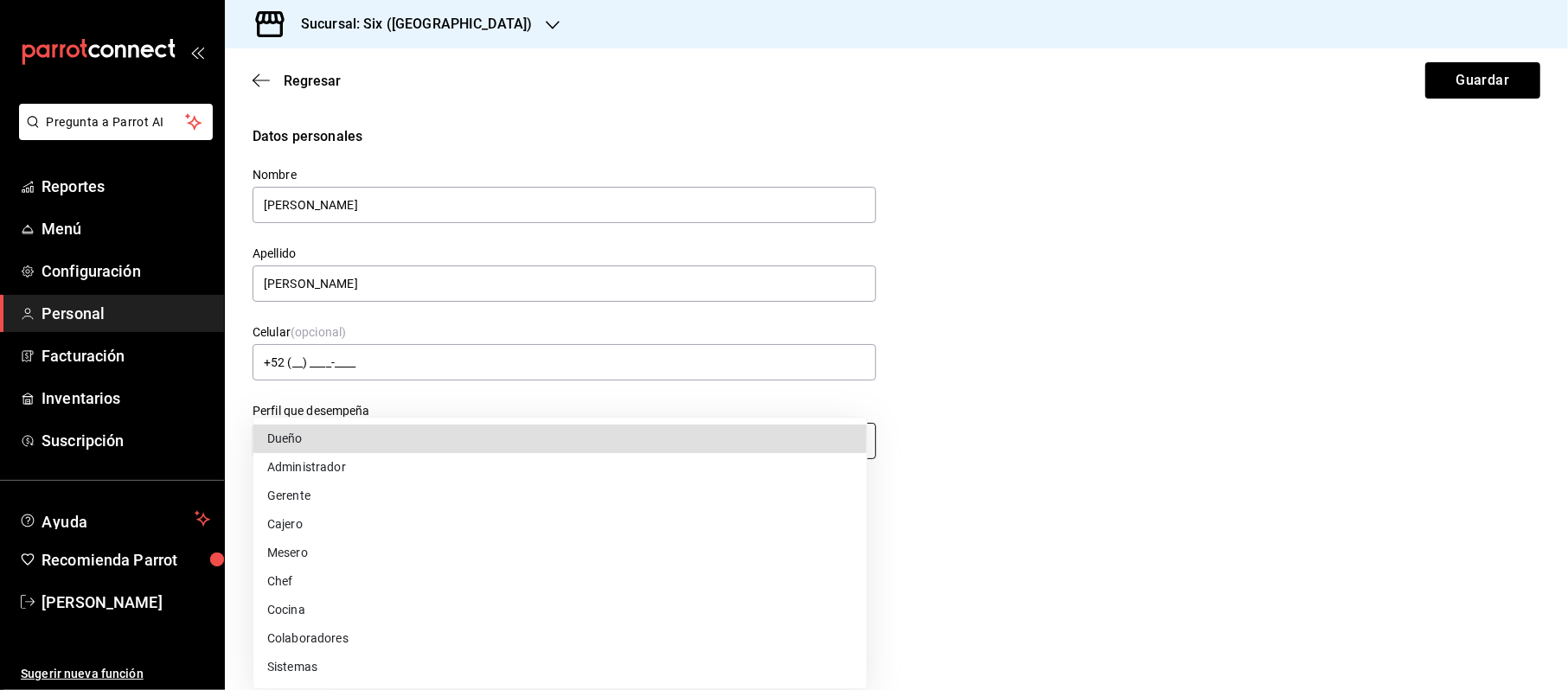
click at [423, 444] on body "Pregunta a Parrot AI Reportes Menú Configuración Personal Facturación Inventari…" at bounding box center [784, 345] width 1568 height 690
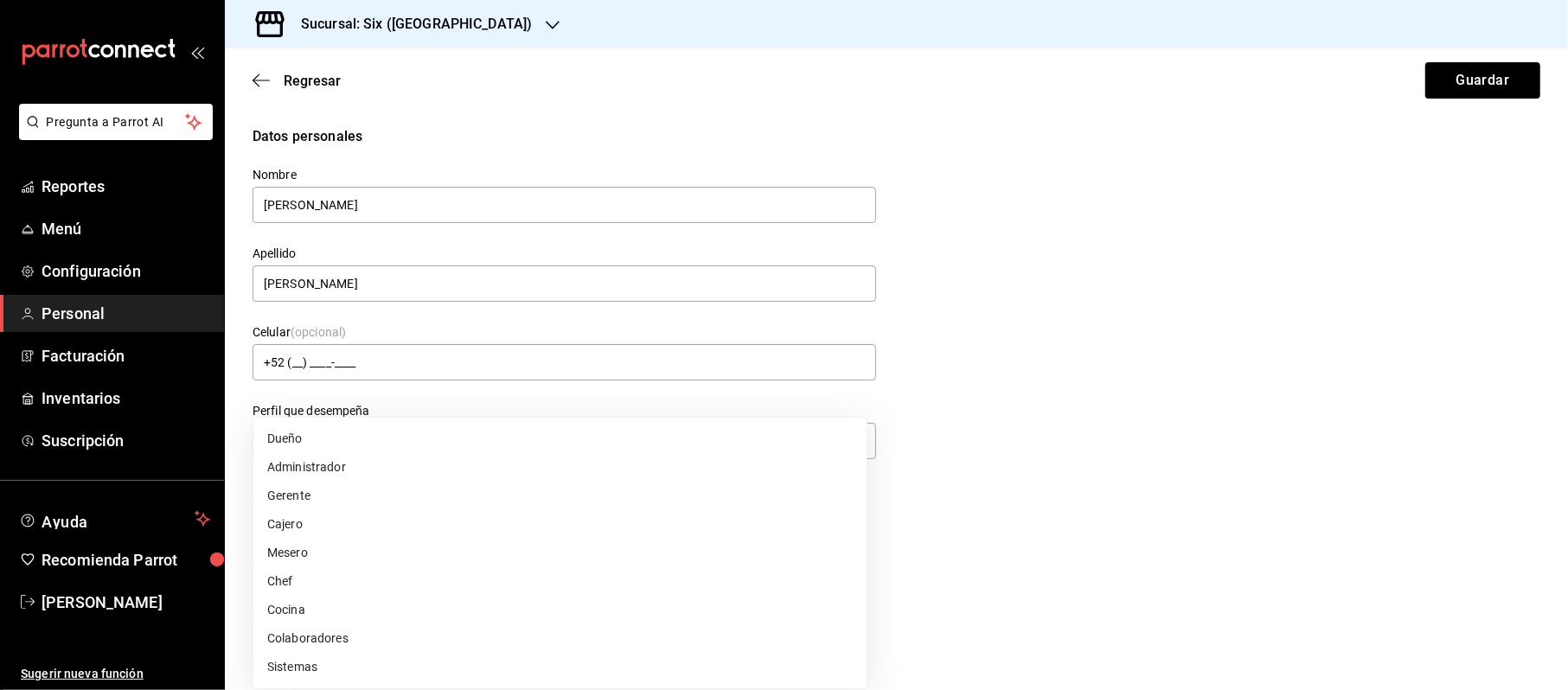
click at [285, 555] on li "Mesero" at bounding box center [561, 553] width 613 height 28
type input "WAITER"
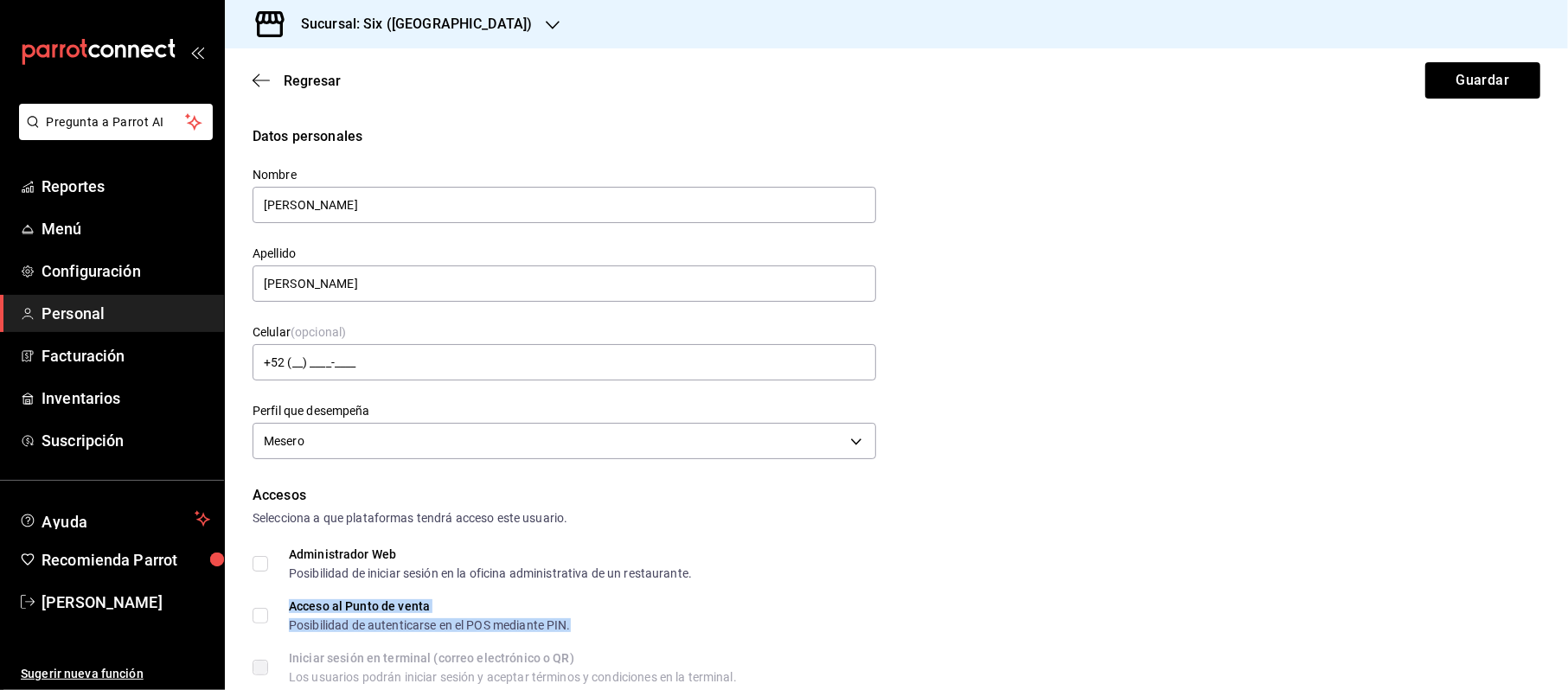
click at [310, 611] on div "Acceso al Punto de venta" at bounding box center [430, 607] width 282 height 12
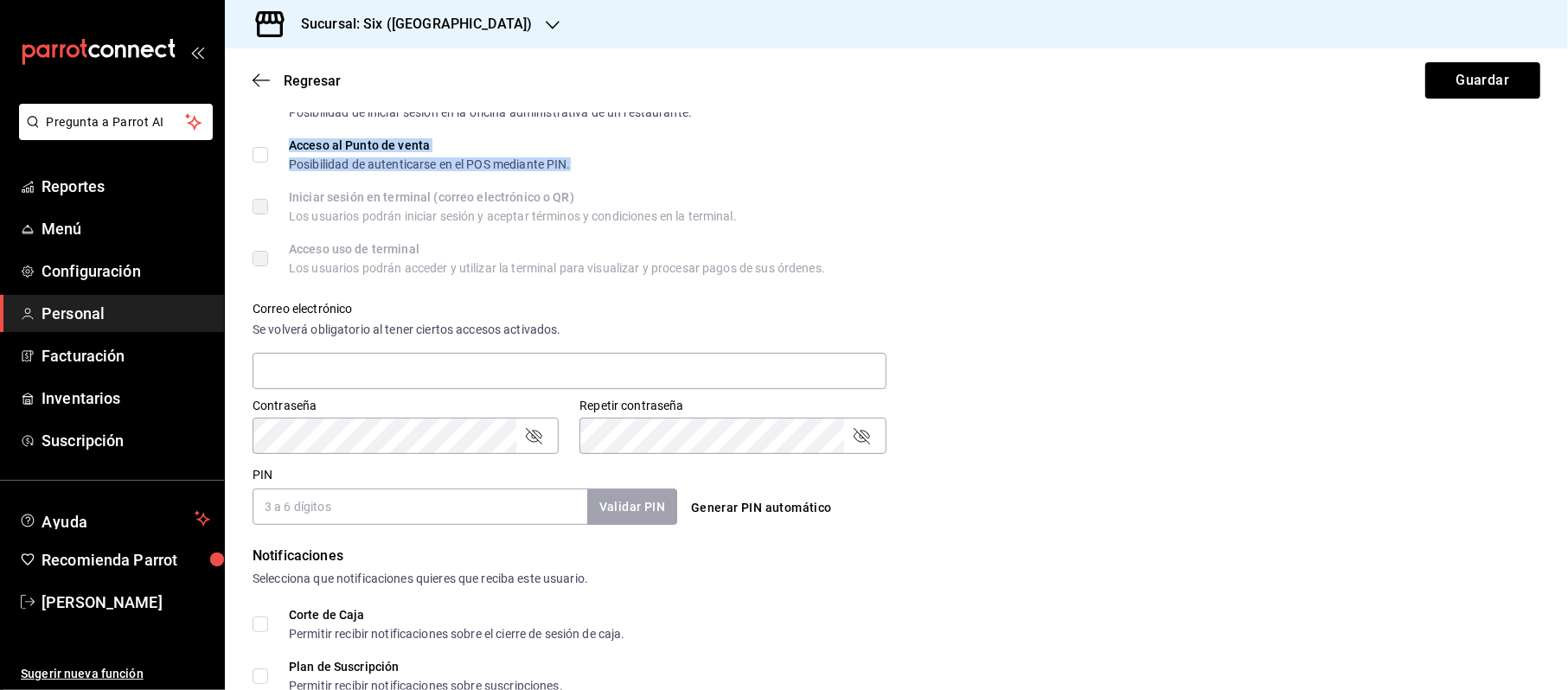
click at [265, 151] on input "Acceso al Punto de venta Posibilidad de autenticarse en el POS mediante PIN." at bounding box center [261, 155] width 16 height 16
checkbox input "true"
drag, startPoint x: 391, startPoint y: 500, endPoint x: 506, endPoint y: 537, distance: 120.8
click at [391, 500] on input "PIN" at bounding box center [420, 507] width 335 height 36
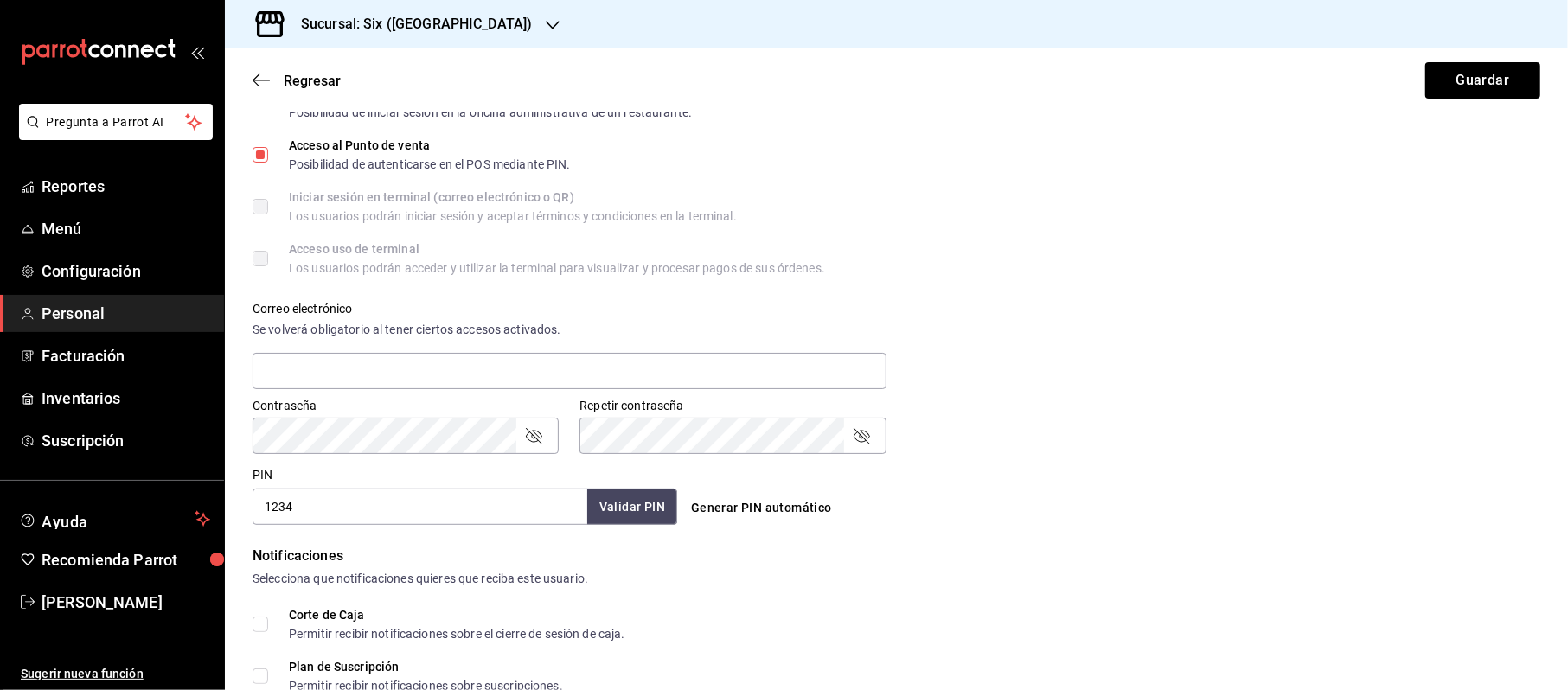
type input "1234"
click at [619, 519] on button "Validar PIN" at bounding box center [632, 508] width 92 height 37
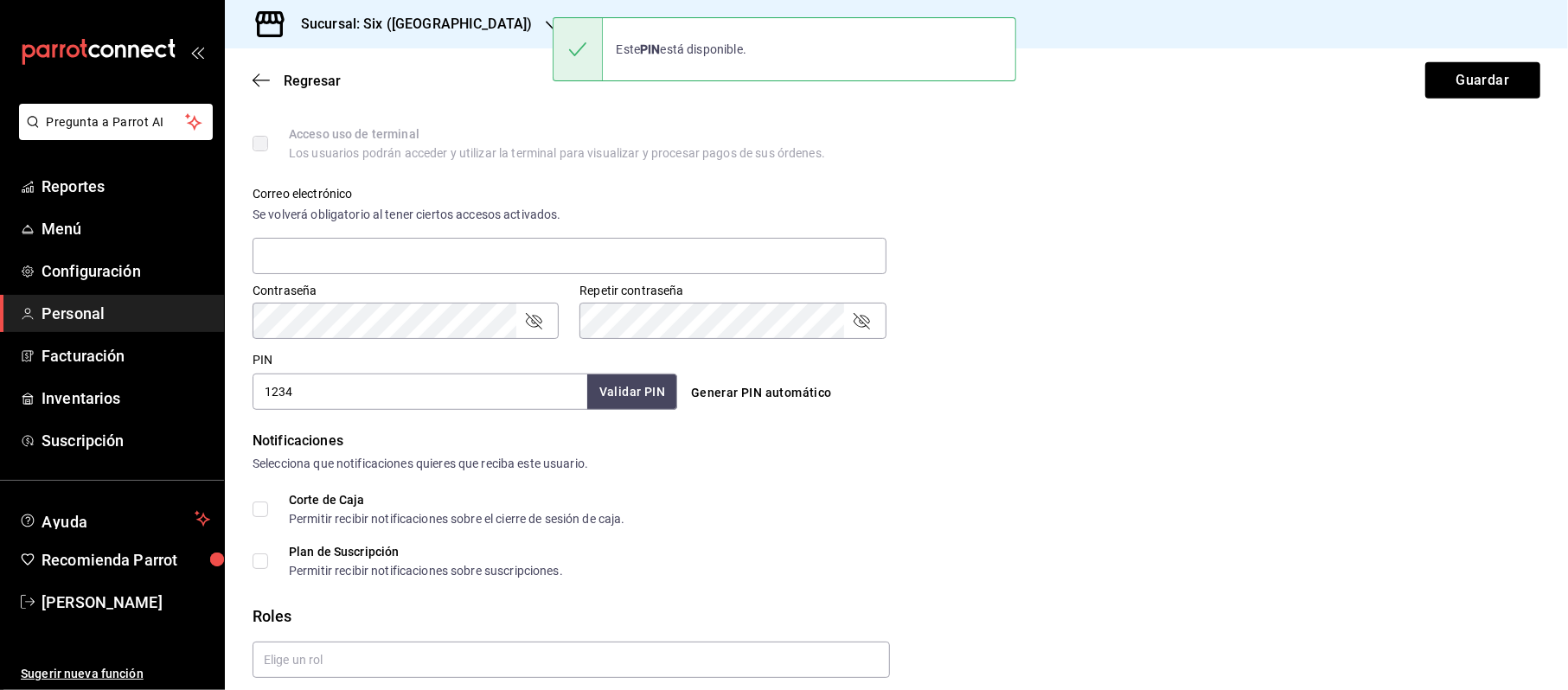
scroll to position [640, 0]
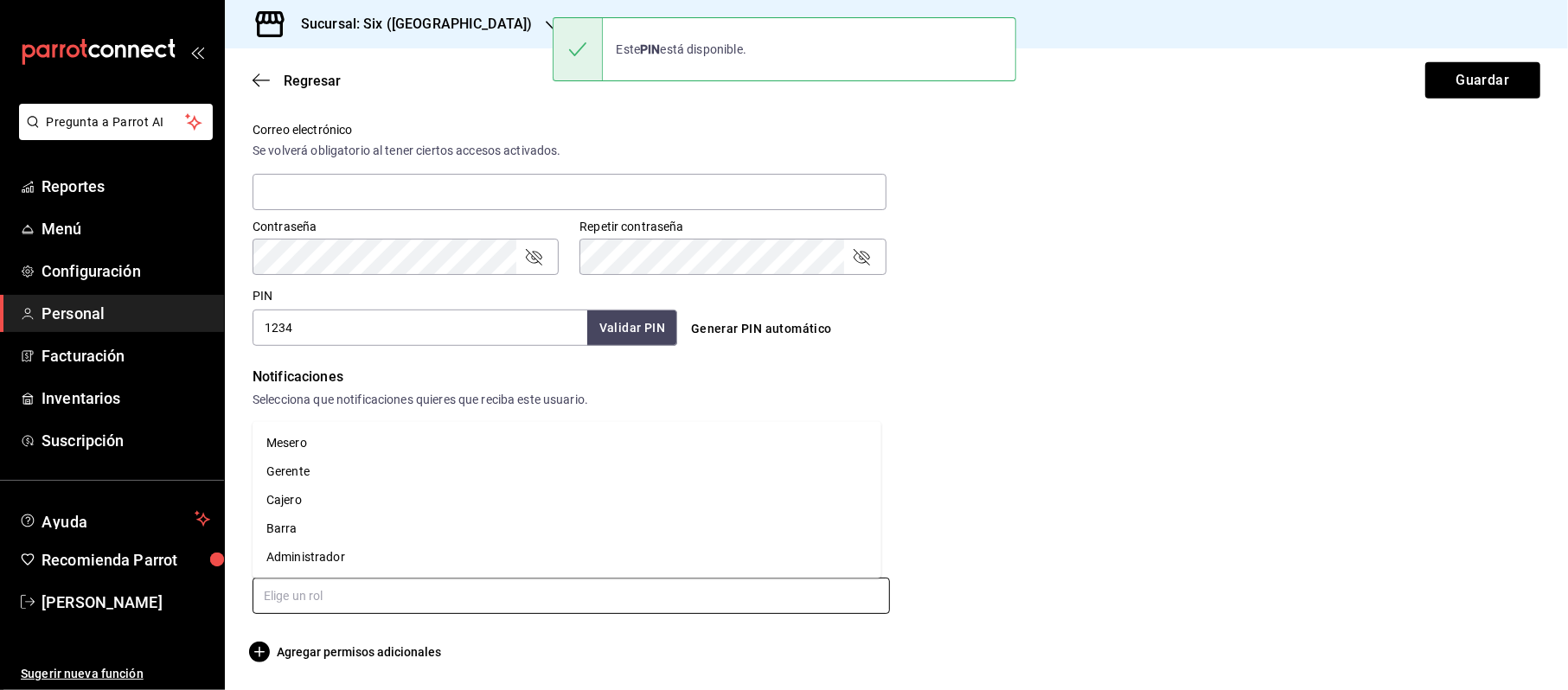
click at [320, 609] on input "text" at bounding box center [571, 596] width 638 height 36
click at [308, 450] on li "Mesero" at bounding box center [567, 443] width 629 height 28
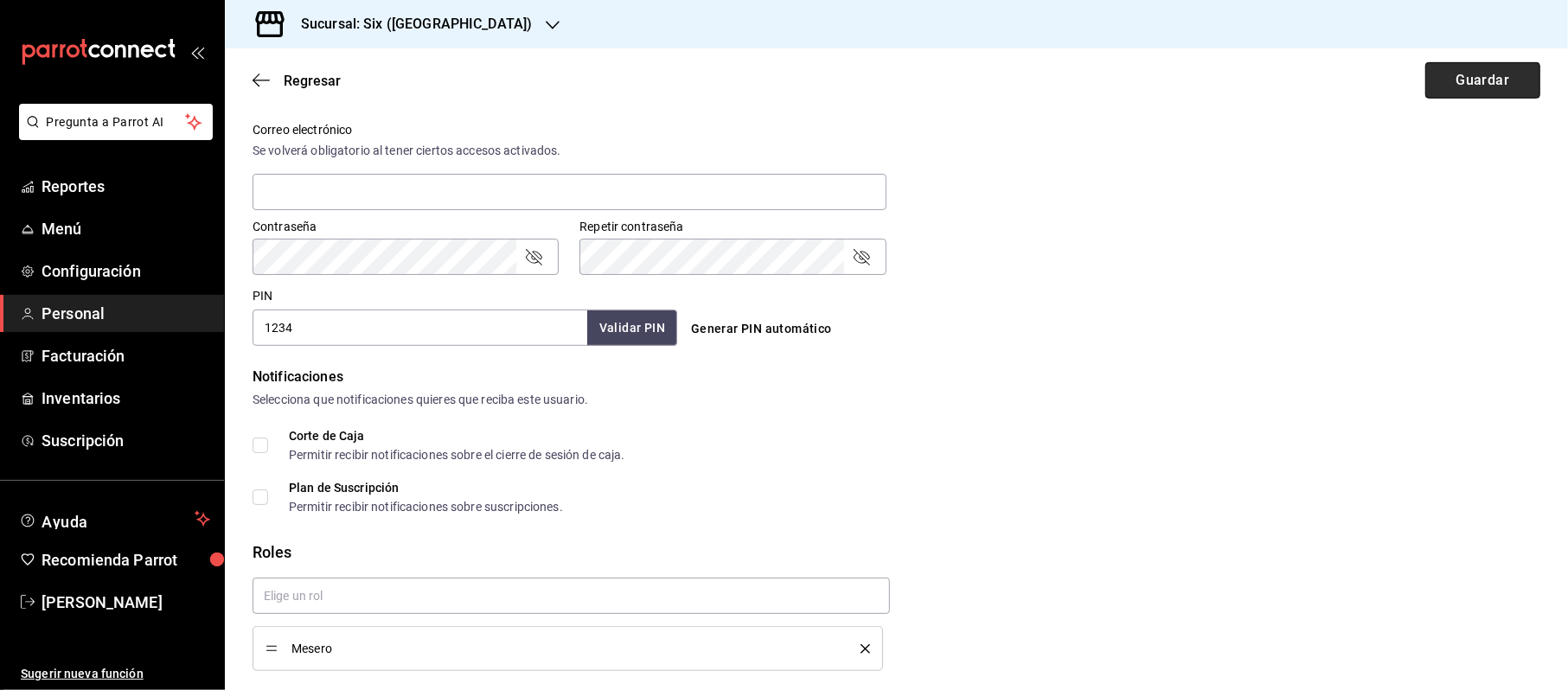
click at [1481, 77] on button "Guardar" at bounding box center [1483, 80] width 115 height 36
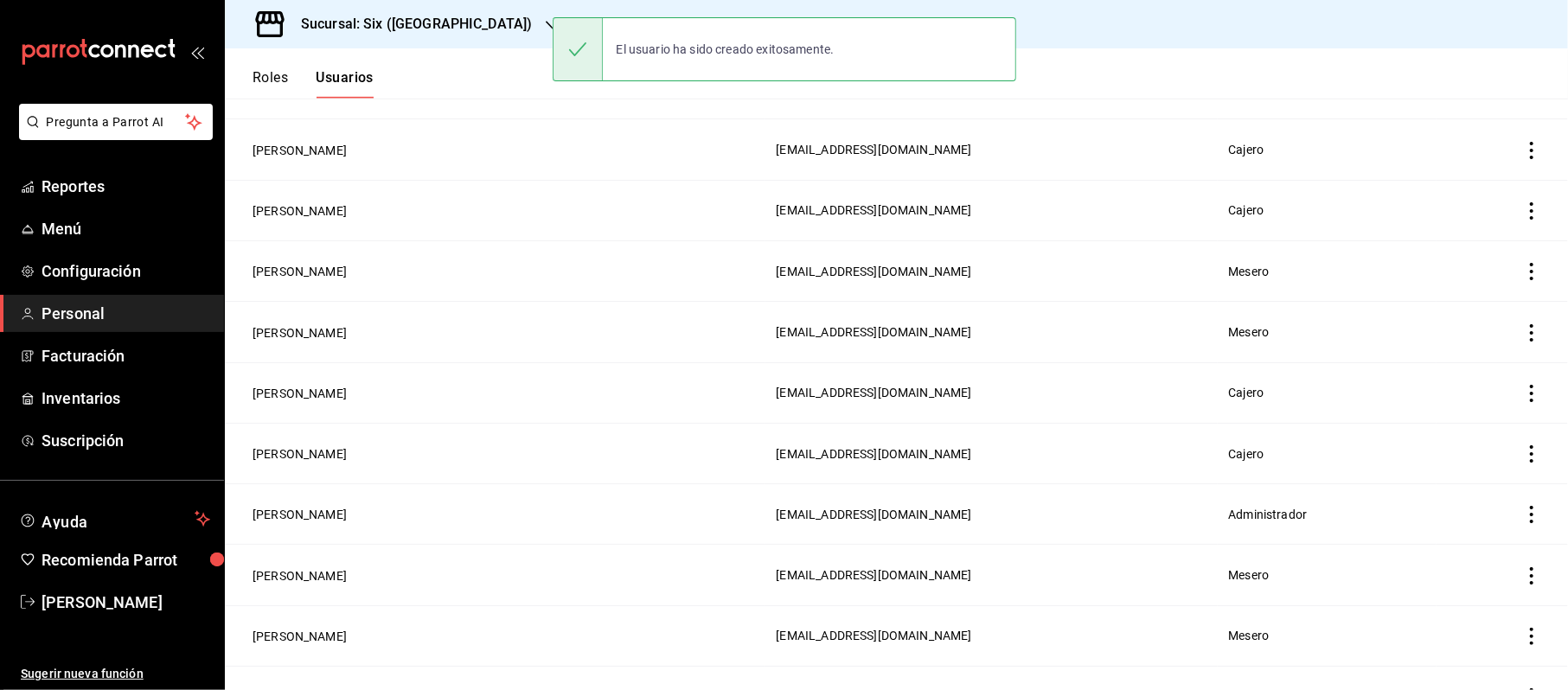
scroll to position [701, 0]
